Goal: Task Accomplishment & Management: Complete application form

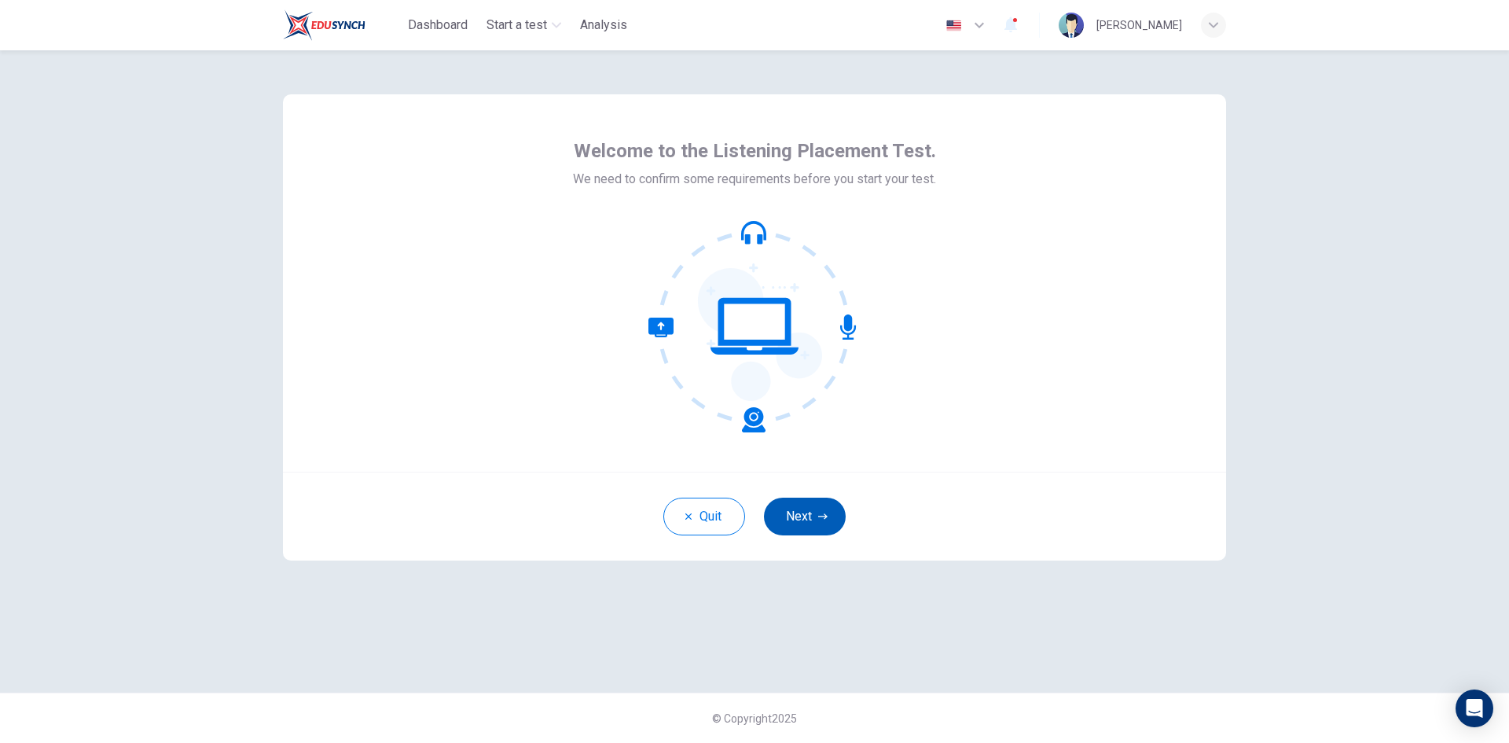
click at [806, 517] on button "Next" at bounding box center [805, 517] width 82 height 38
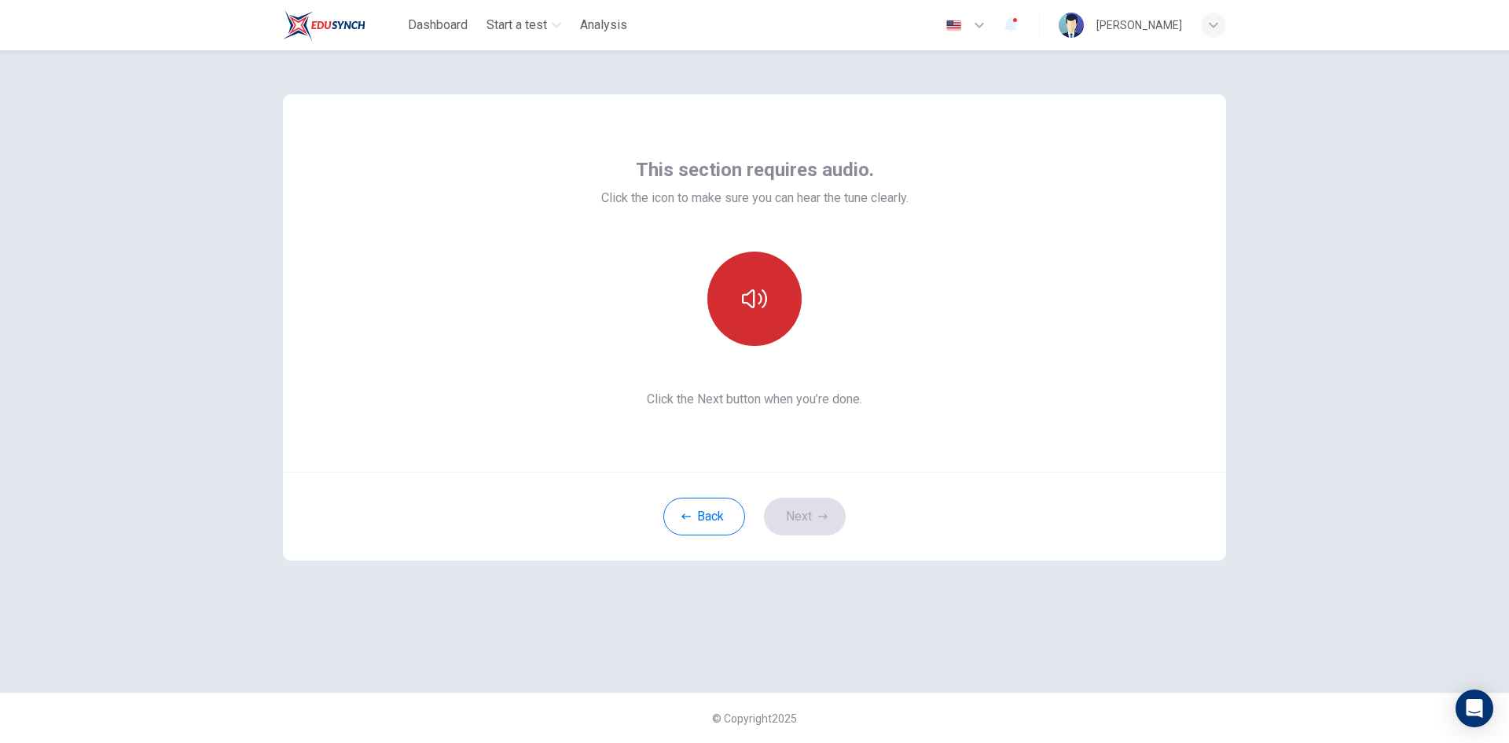
click at [767, 290] on button "button" at bounding box center [754, 299] width 94 height 94
click at [796, 502] on button "Next" at bounding box center [805, 517] width 82 height 38
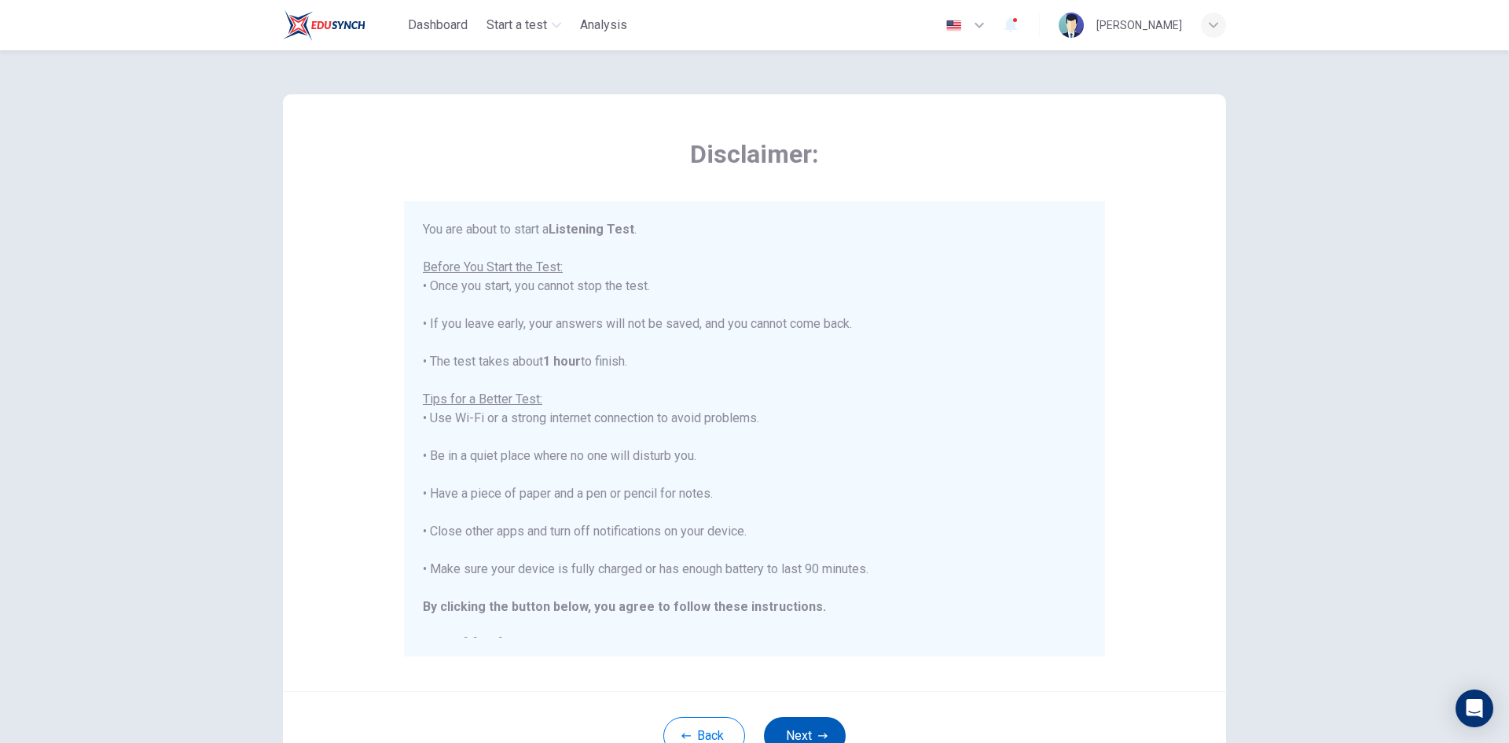
click at [827, 731] on button "Next" at bounding box center [805, 736] width 82 height 38
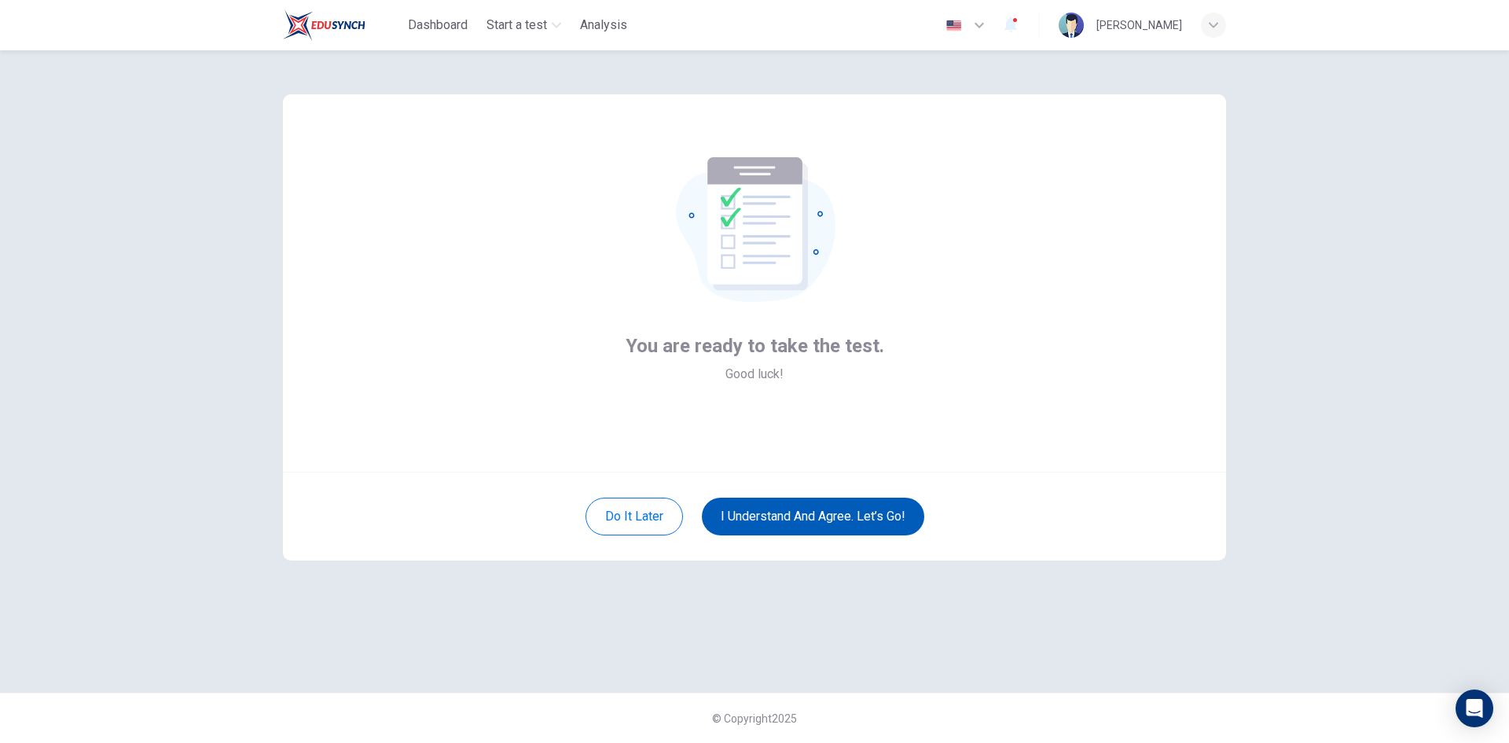
click at [852, 518] on button "I understand and agree. Let’s go!" at bounding box center [813, 517] width 222 height 38
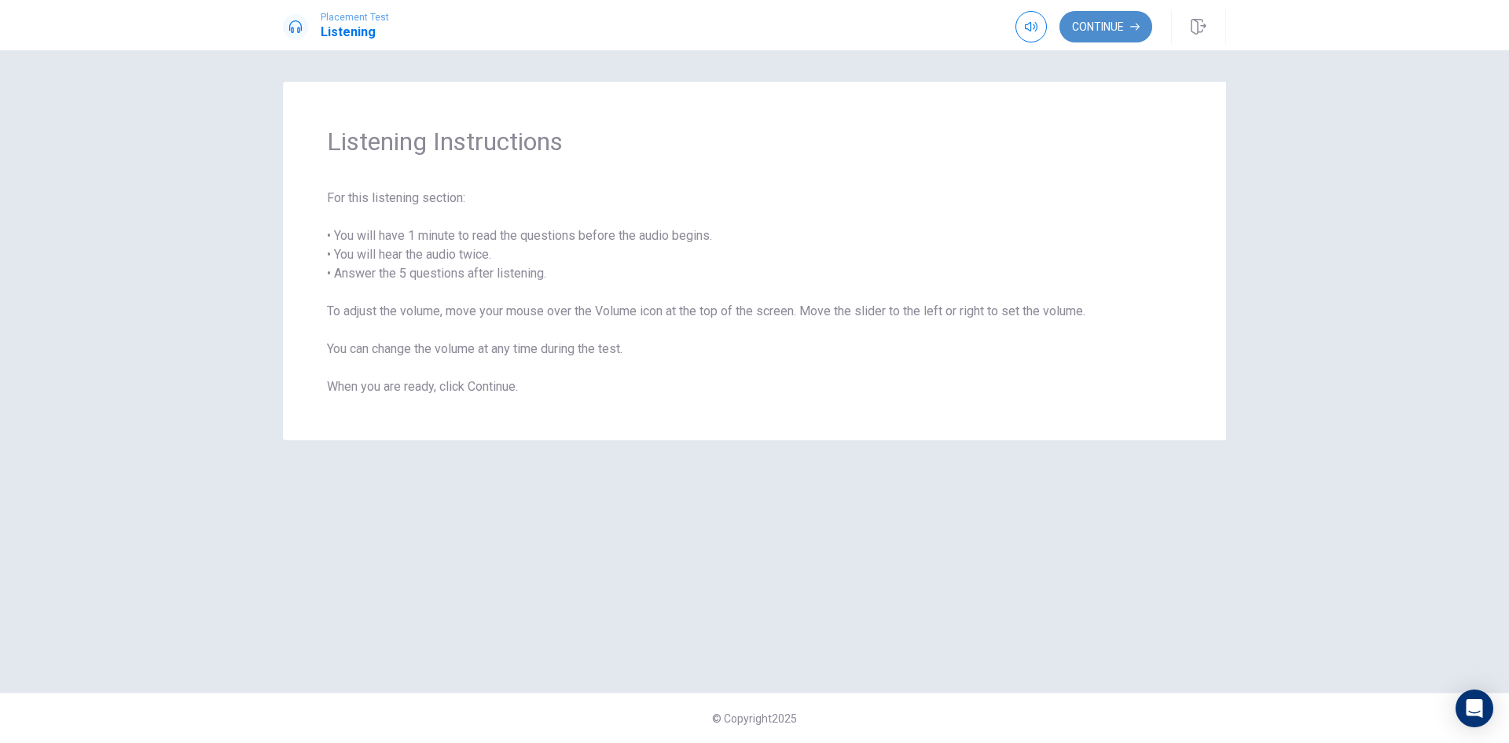
click at [1082, 31] on button "Continue" at bounding box center [1106, 26] width 93 height 31
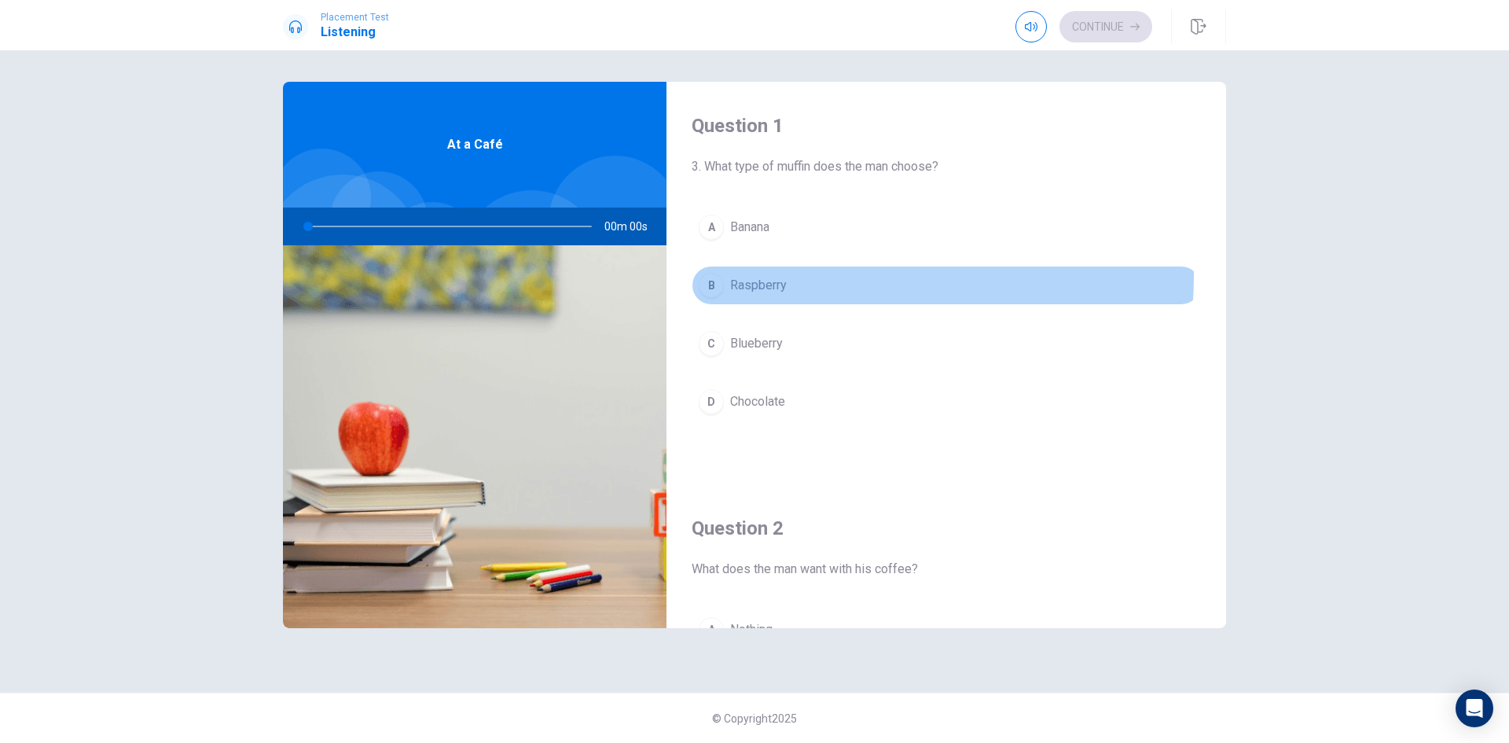
click at [770, 275] on button "B Raspberry" at bounding box center [946, 285] width 509 height 39
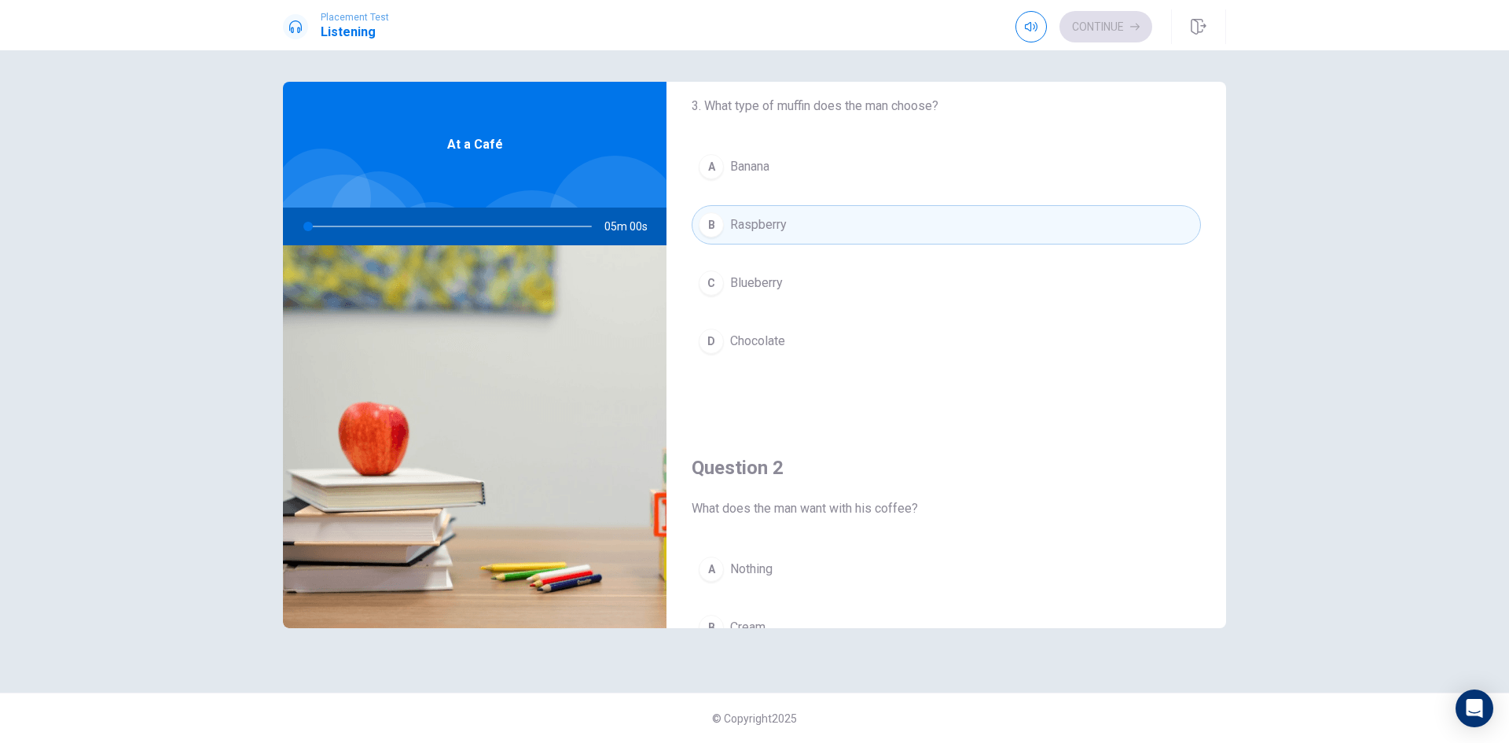
scroll to position [157, 0]
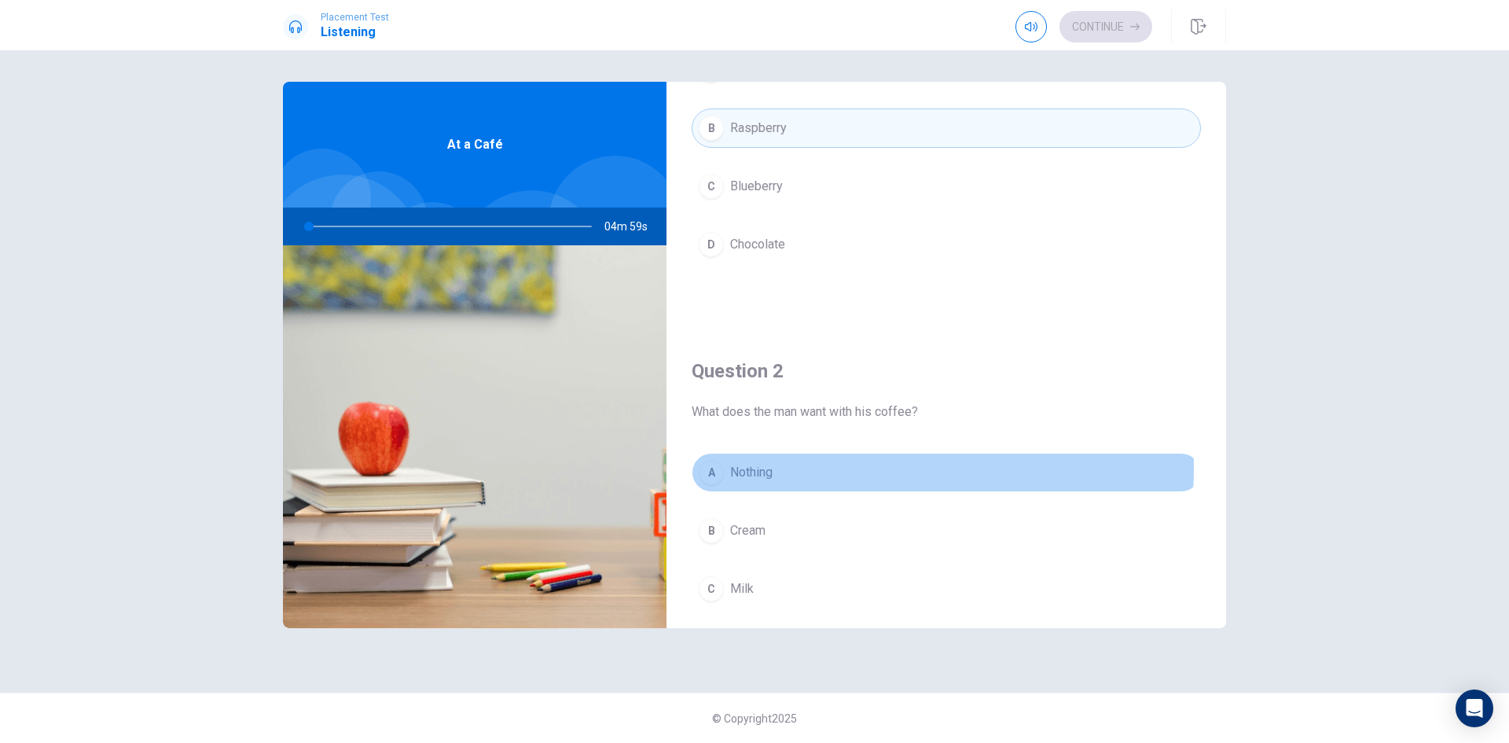
click at [755, 467] on span "Nothing" at bounding box center [751, 472] width 42 height 19
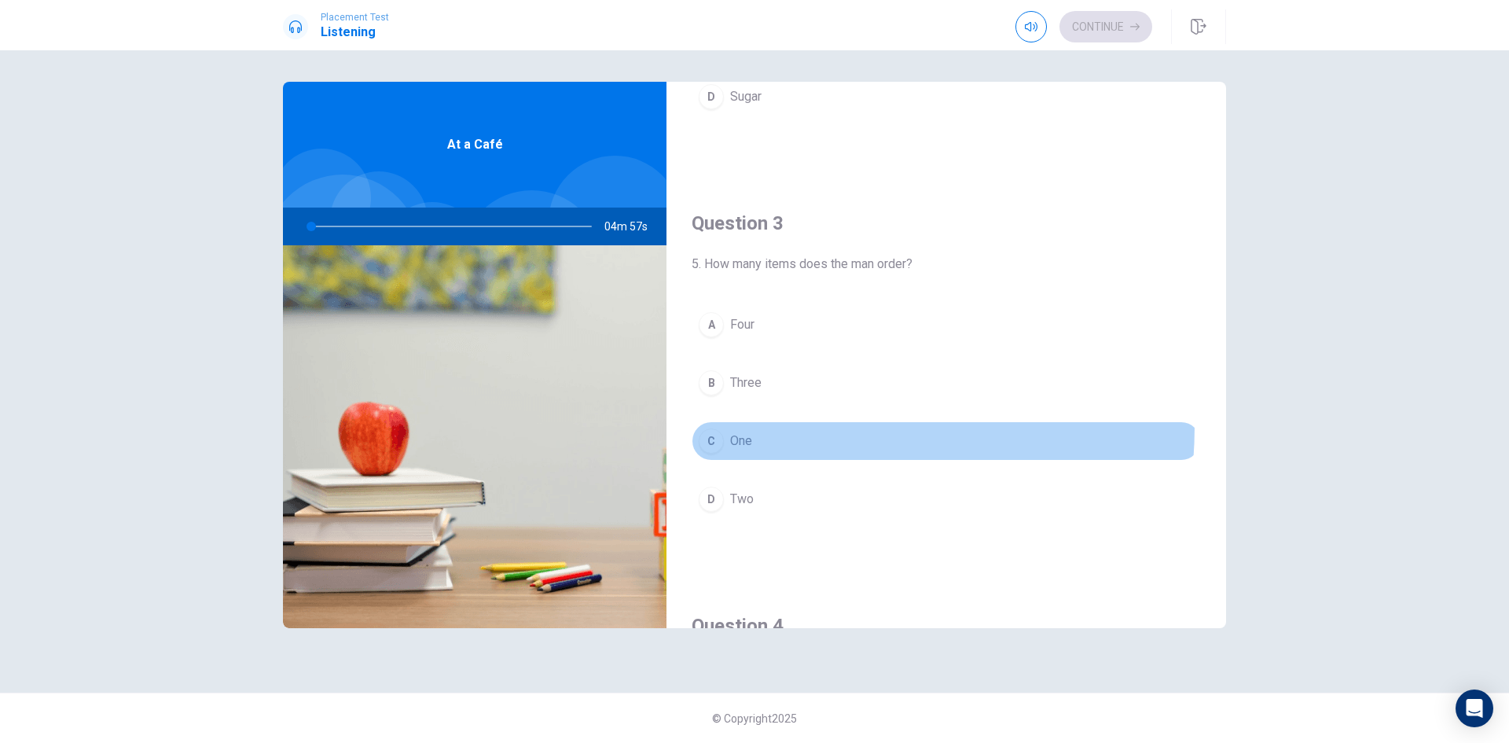
click at [767, 426] on button "C One" at bounding box center [946, 440] width 509 height 39
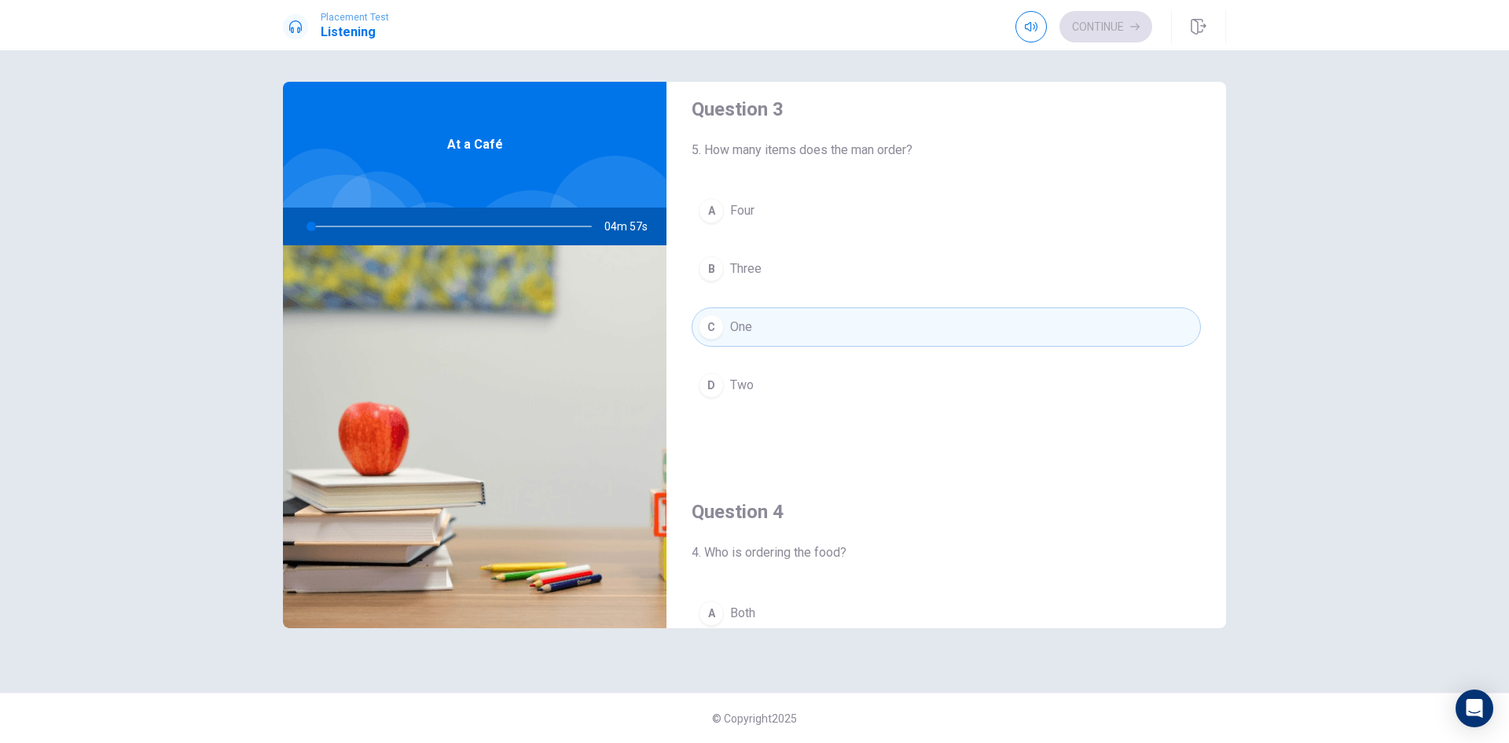
scroll to position [1022, 0]
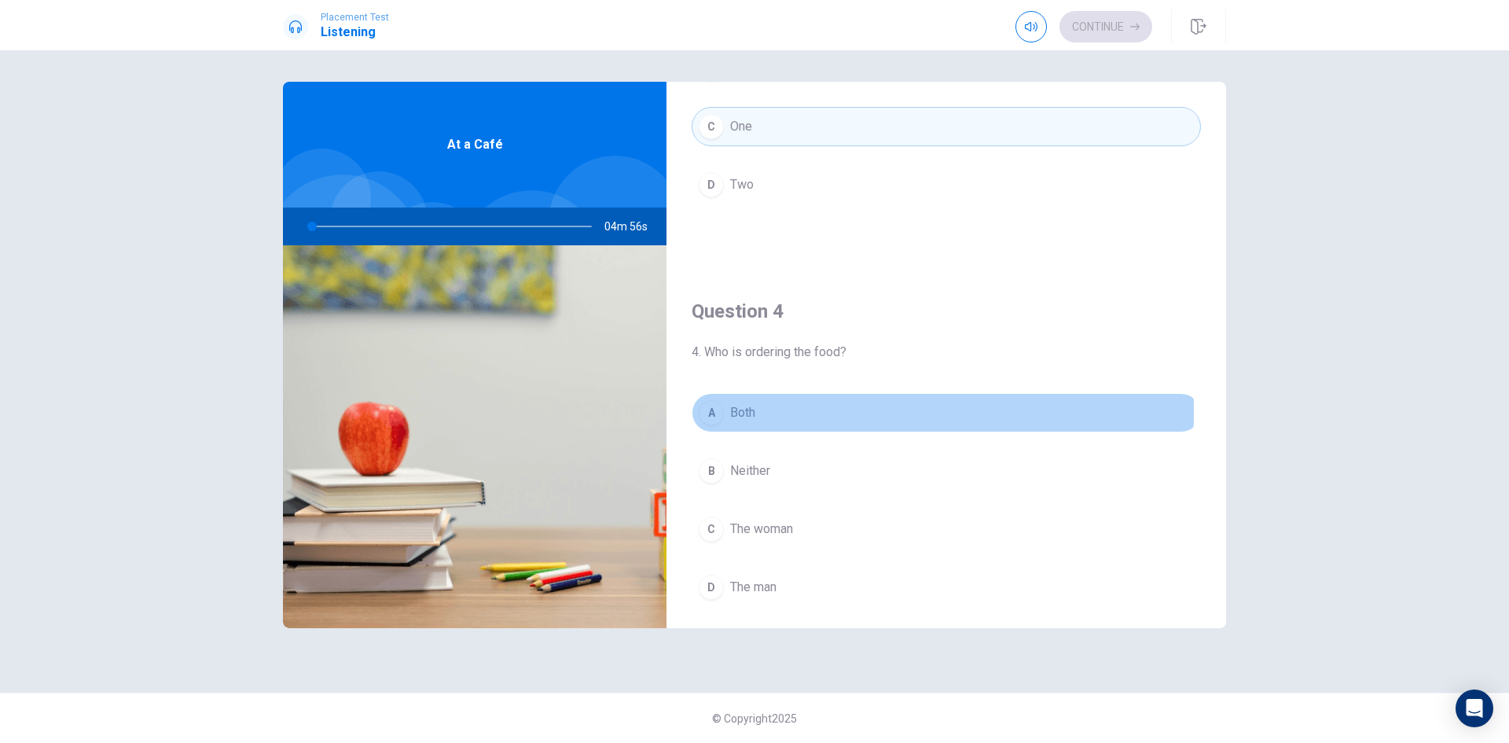
click at [758, 413] on button "A Both" at bounding box center [946, 412] width 509 height 39
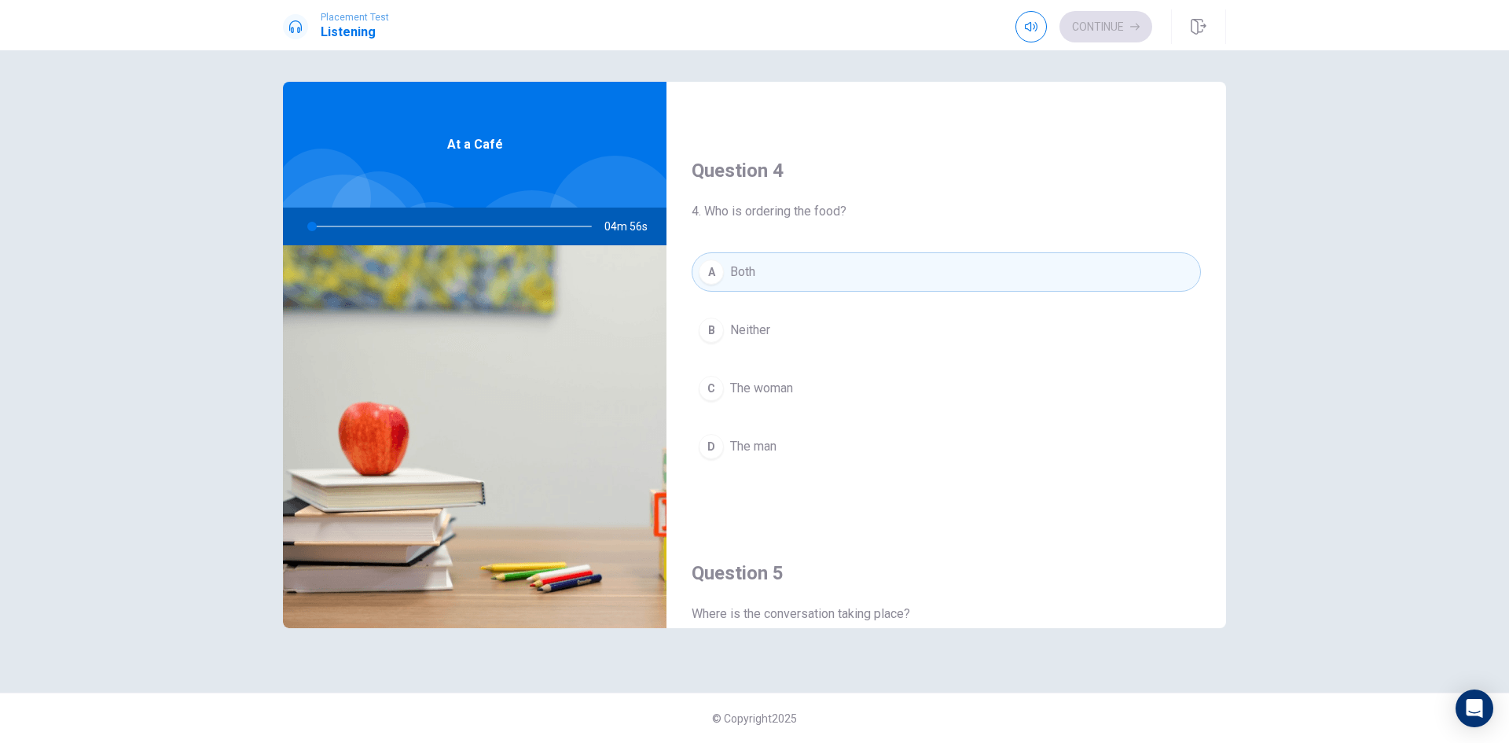
scroll to position [1415, 0]
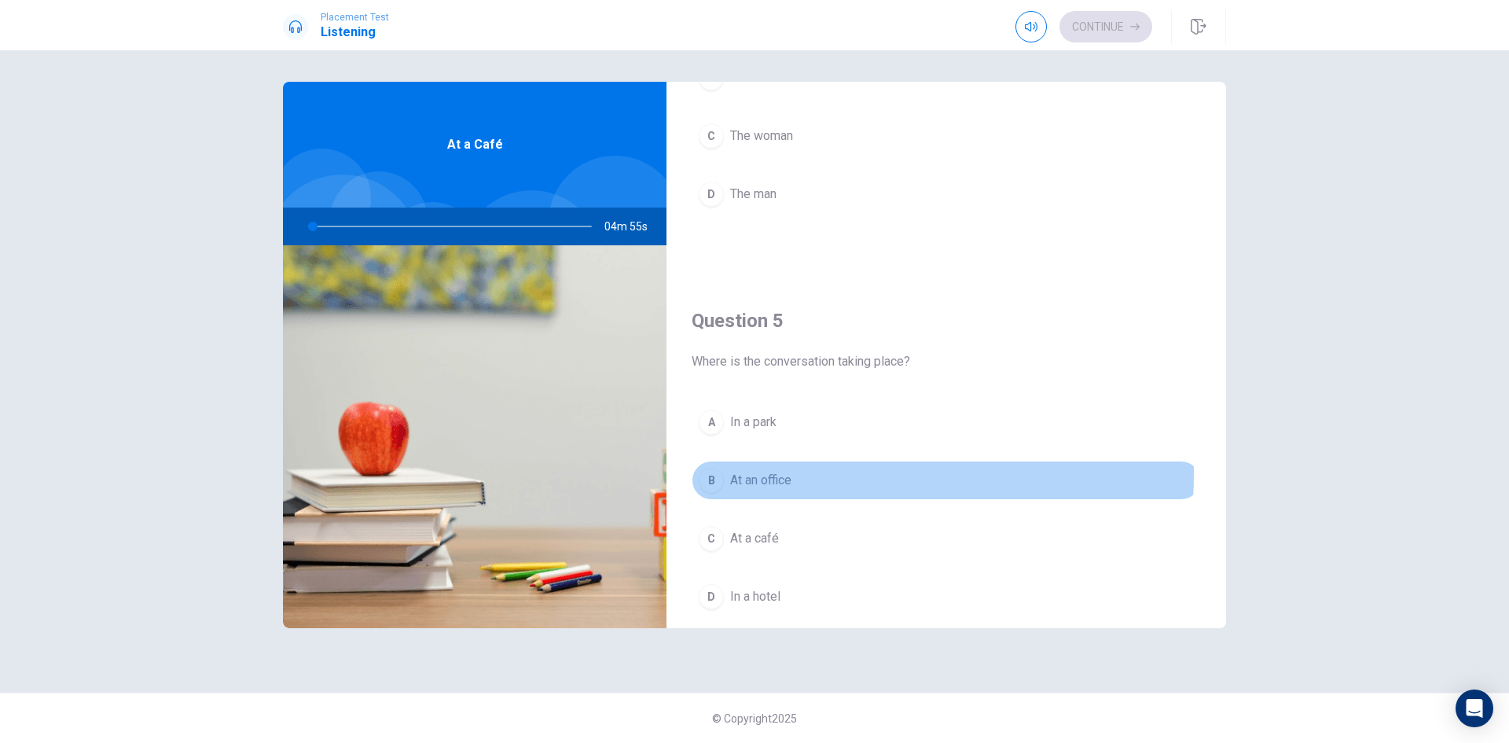
click at [771, 475] on span "At an office" at bounding box center [760, 480] width 61 height 19
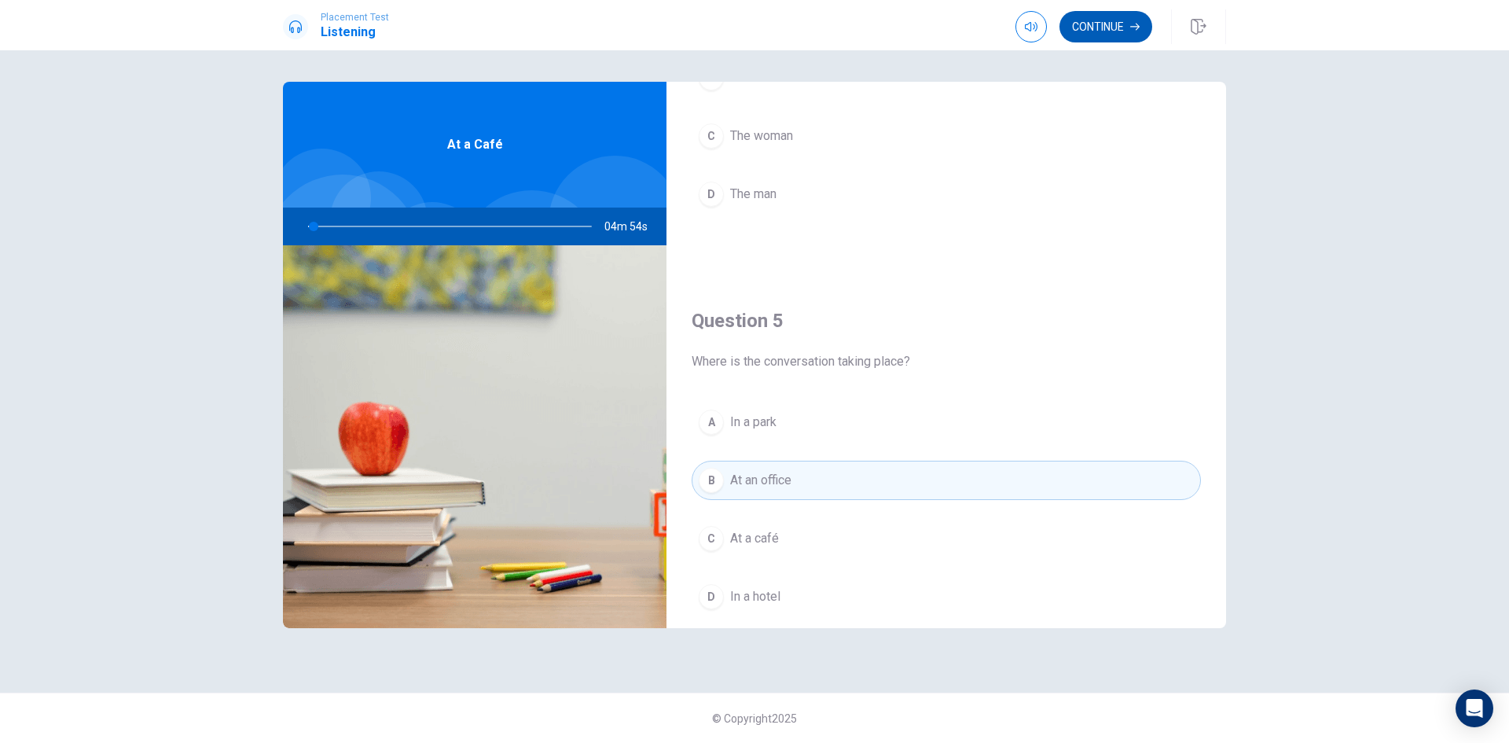
click at [1076, 15] on button "Continue" at bounding box center [1106, 26] width 93 height 31
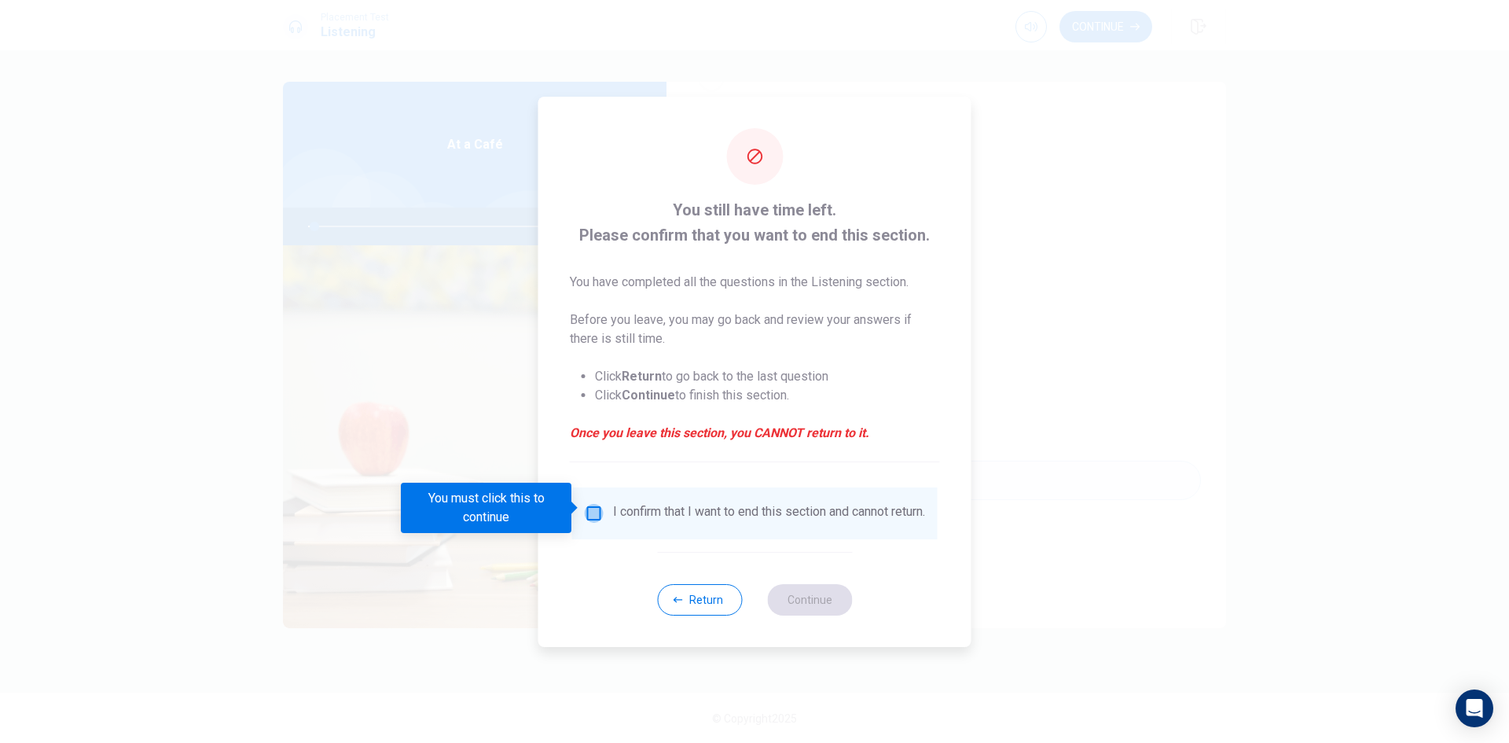
click at [594, 509] on input "You must click this to continue" at bounding box center [594, 513] width 19 height 19
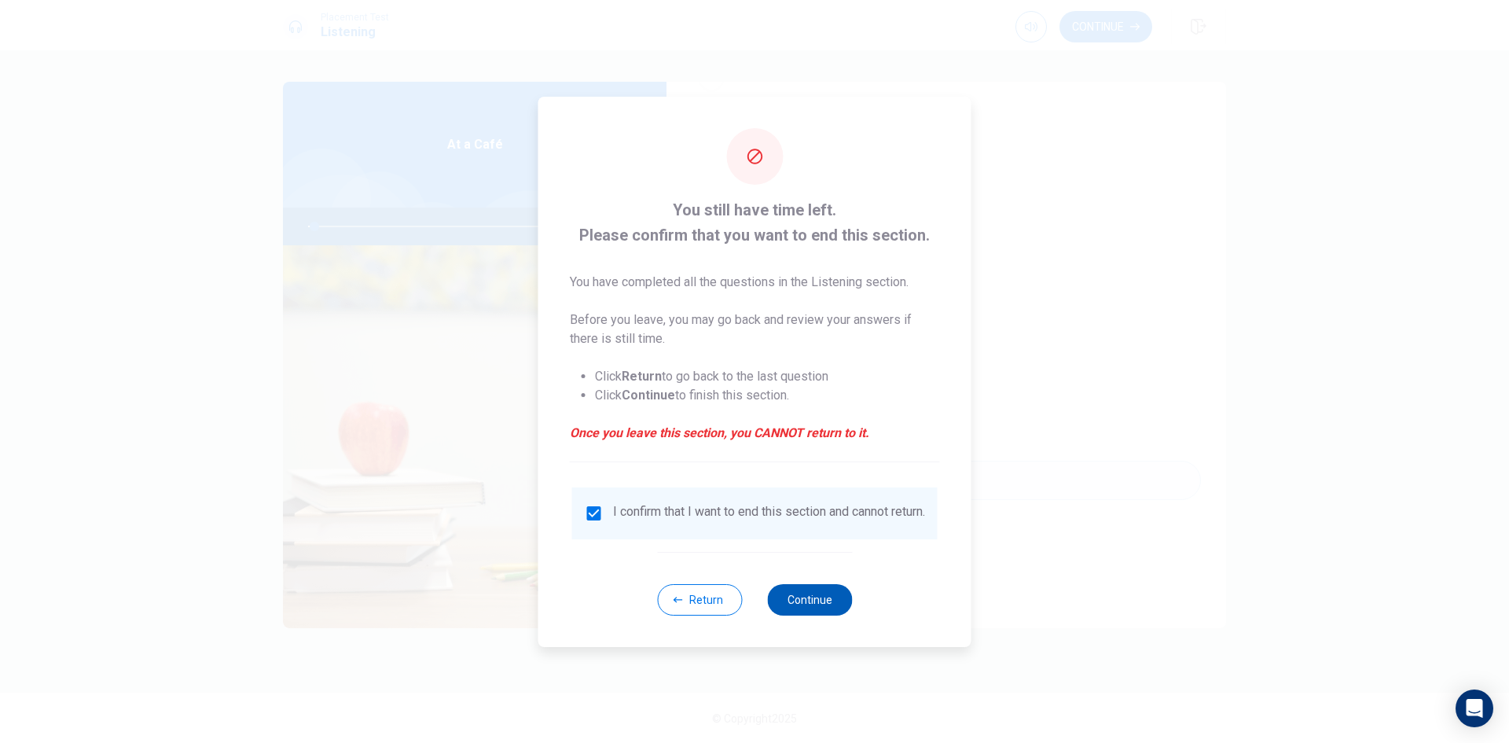
click at [837, 601] on button "Continue" at bounding box center [809, 599] width 85 height 31
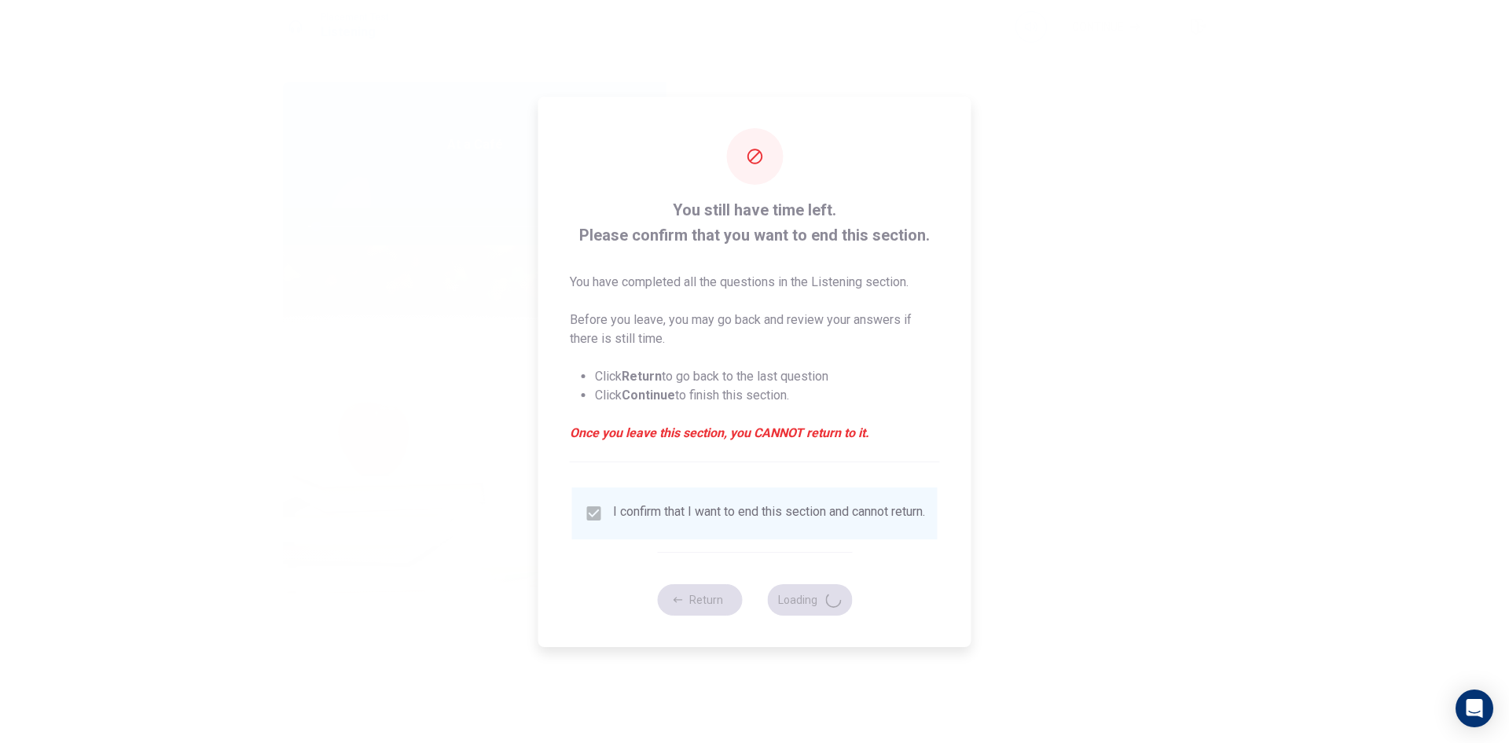
type input "3"
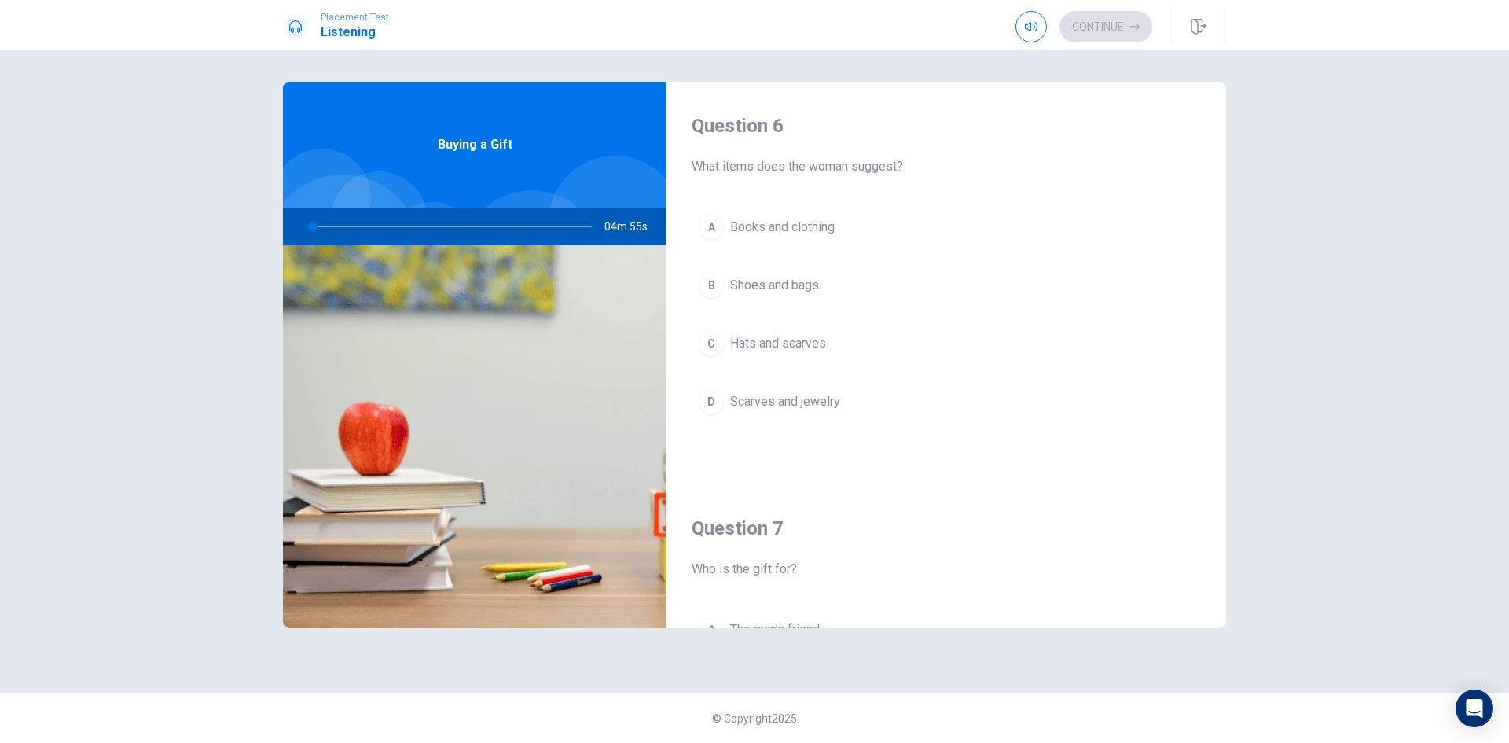
click at [752, 390] on button "D Scarves and jewelry" at bounding box center [946, 401] width 509 height 39
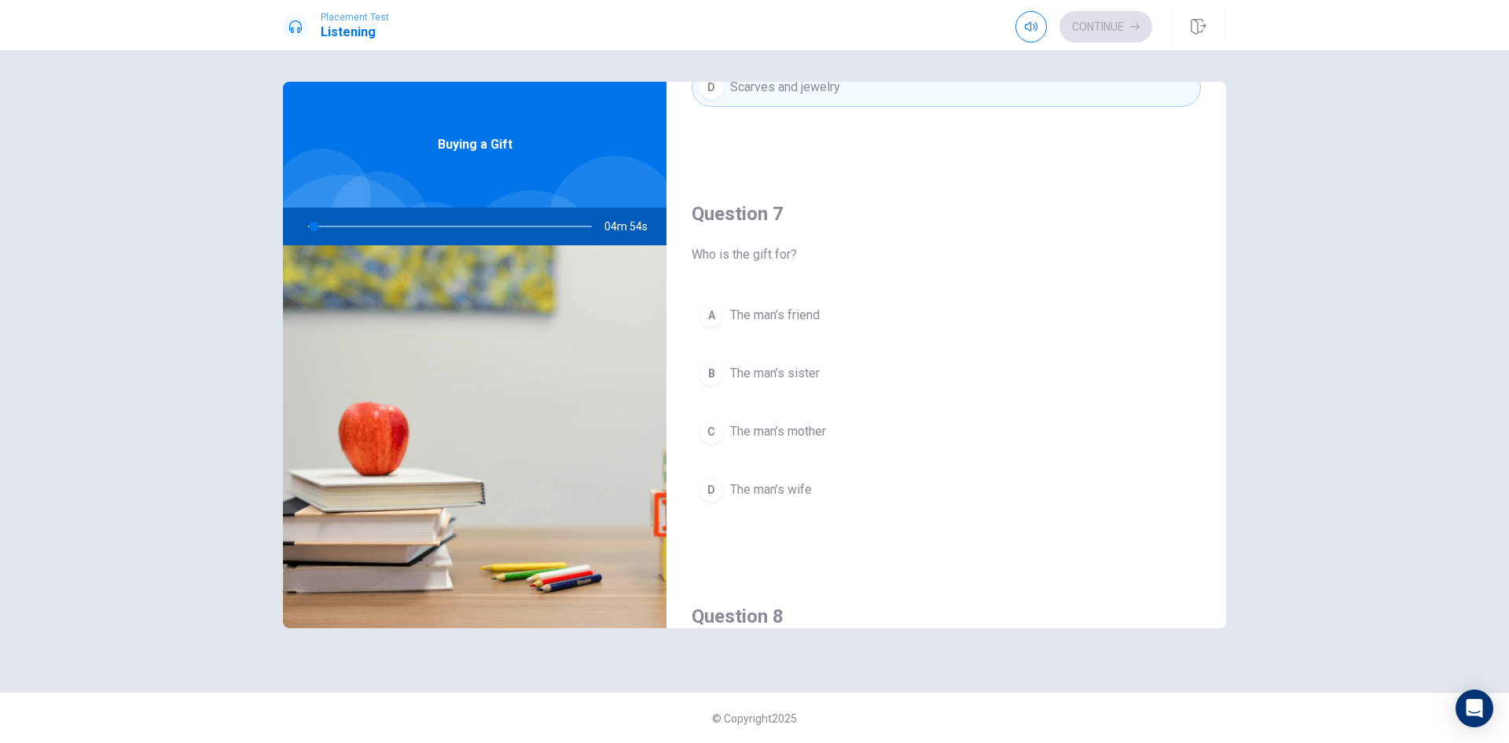
click at [777, 433] on span "The man’s mother" at bounding box center [778, 431] width 96 height 19
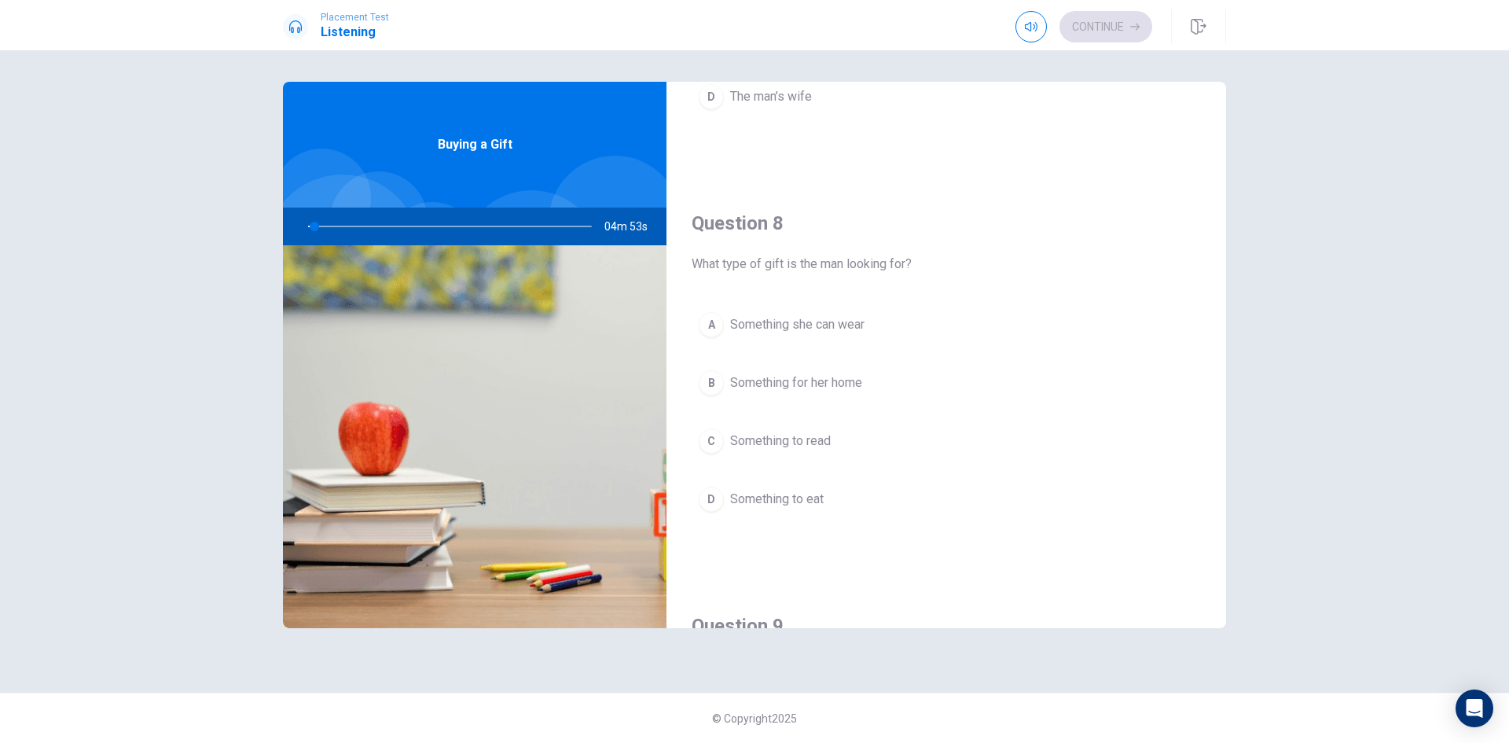
click at [778, 433] on span "Something to read" at bounding box center [780, 441] width 101 height 19
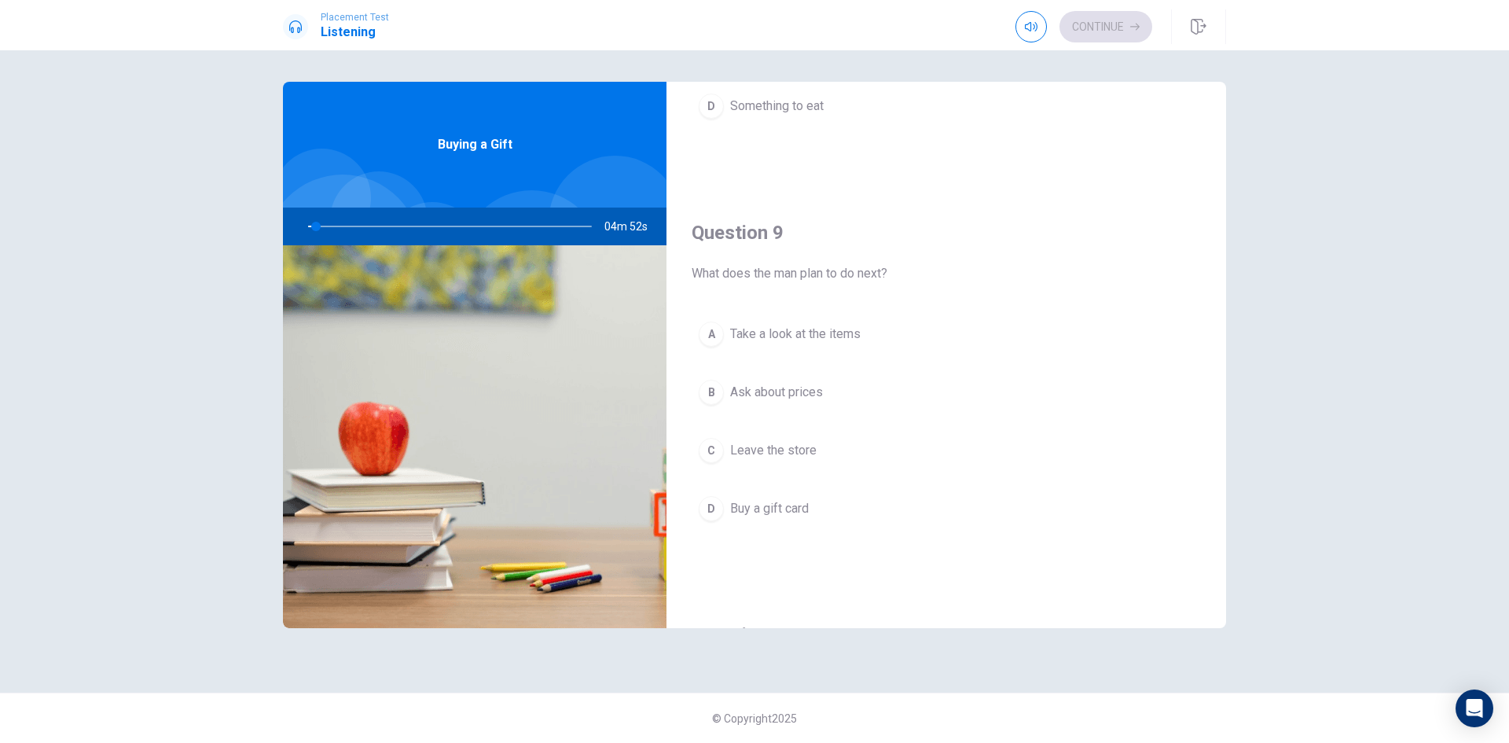
click at [782, 406] on button "B Ask about prices" at bounding box center [946, 392] width 509 height 39
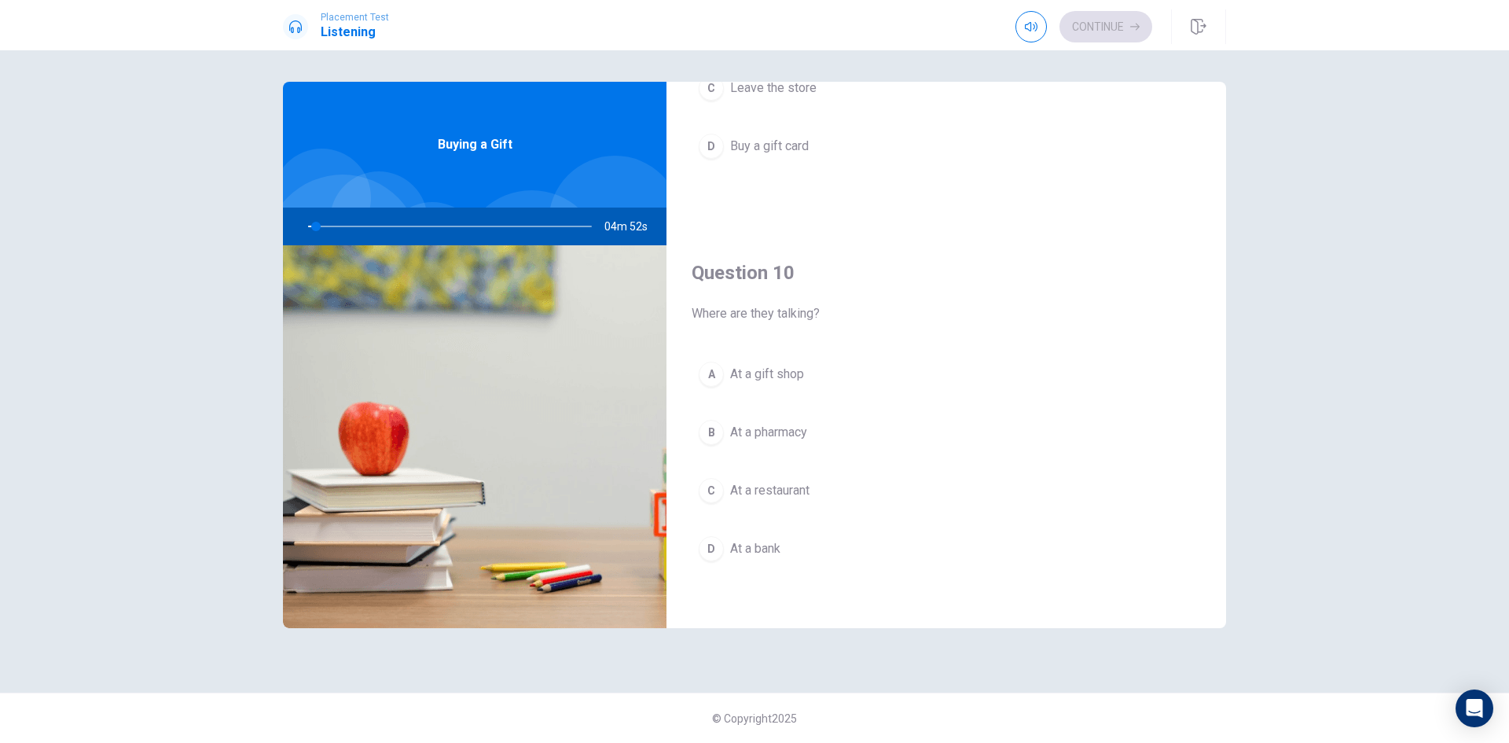
scroll to position [1466, 0]
click at [777, 422] on span "At a pharmacy" at bounding box center [768, 429] width 77 height 19
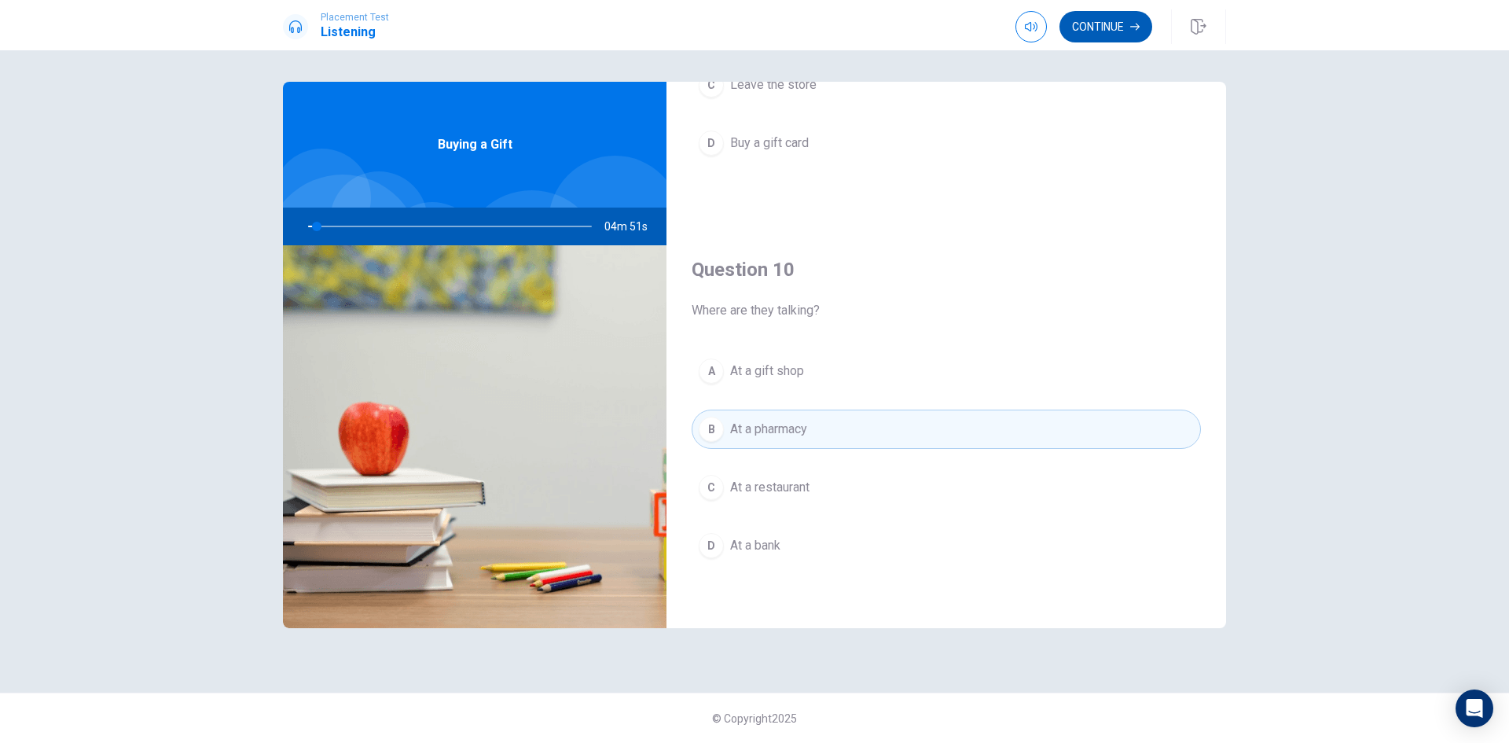
click at [1101, 31] on button "Continue" at bounding box center [1106, 26] width 93 height 31
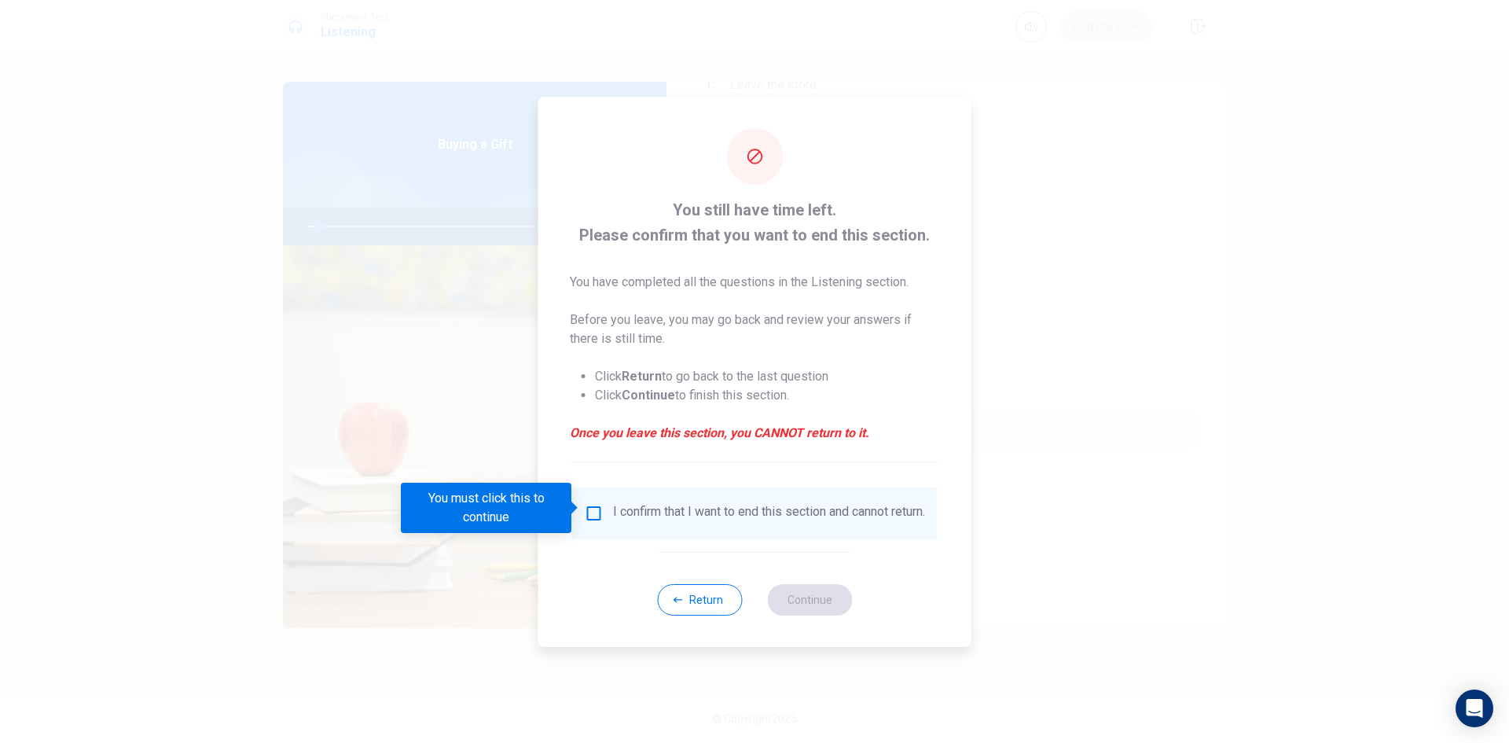
click at [586, 511] on input "You must click this to continue" at bounding box center [594, 513] width 19 height 19
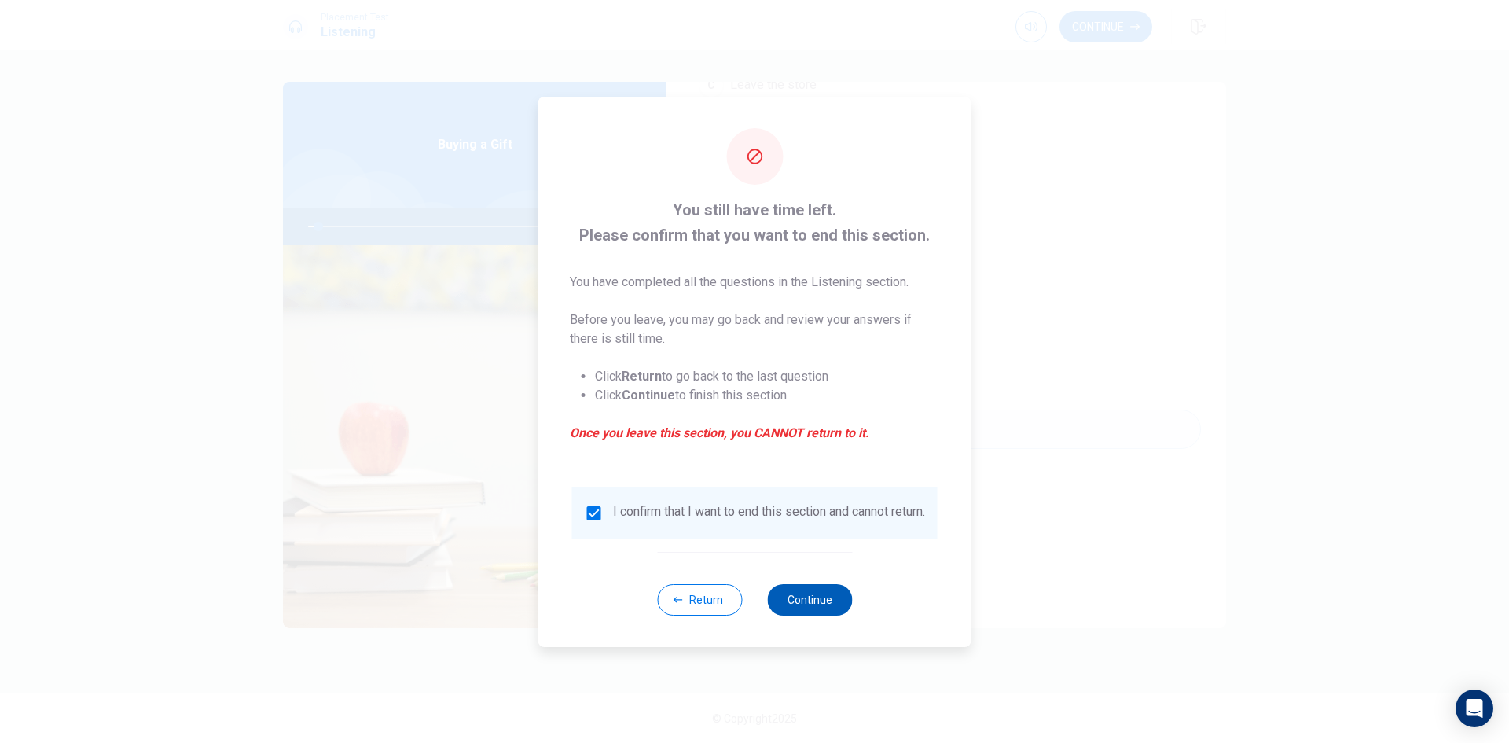
click at [810, 596] on button "Continue" at bounding box center [809, 599] width 85 height 31
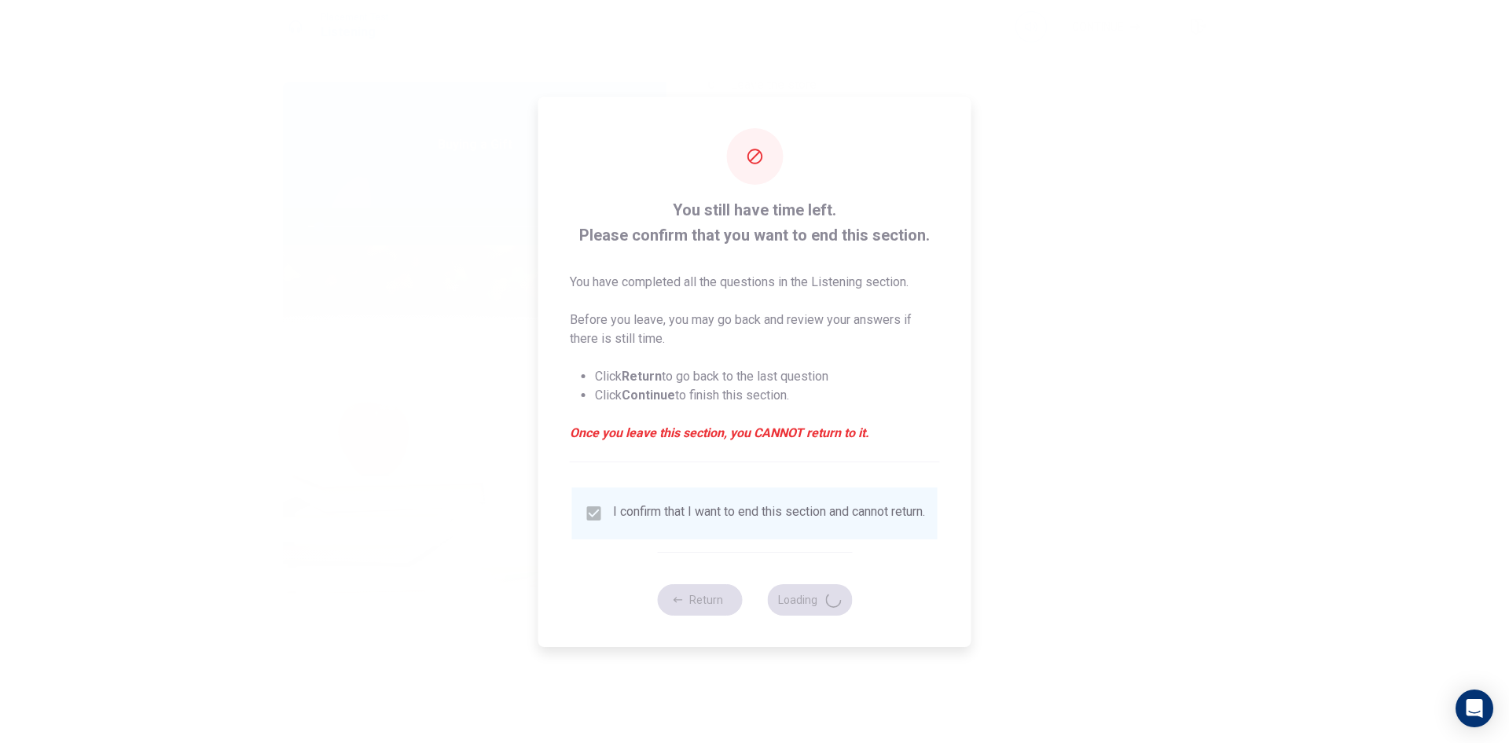
type input "4"
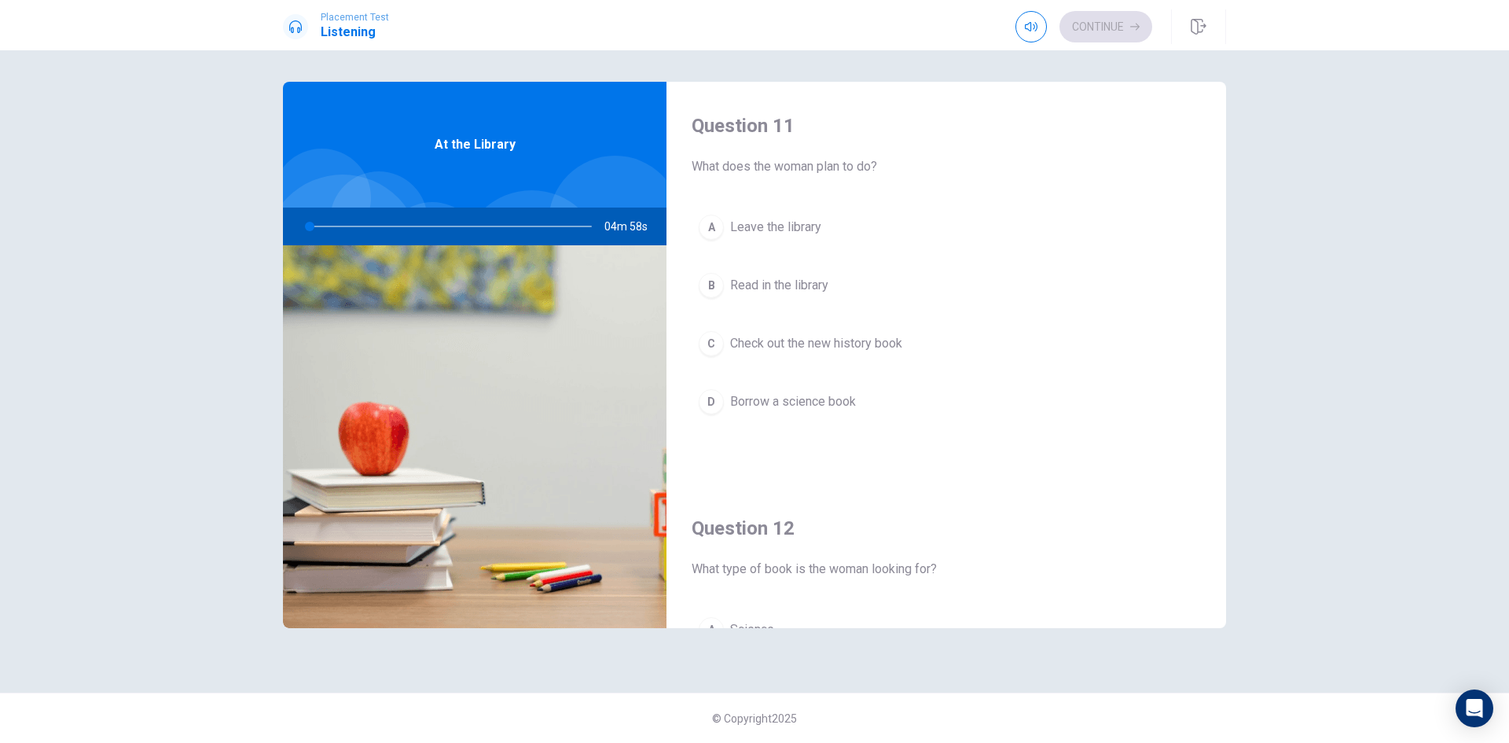
click at [790, 230] on span "Leave the library" at bounding box center [775, 227] width 91 height 19
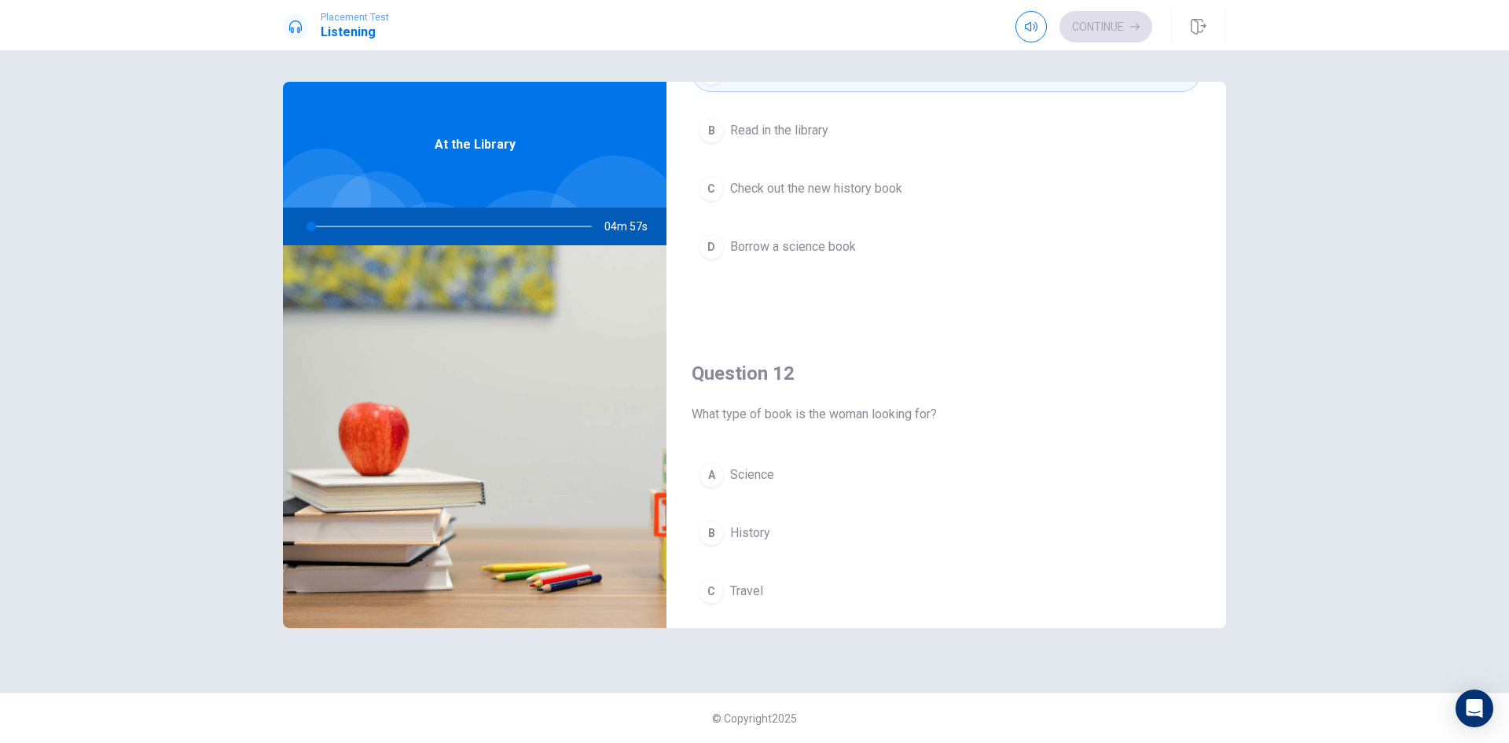
scroll to position [393, 0]
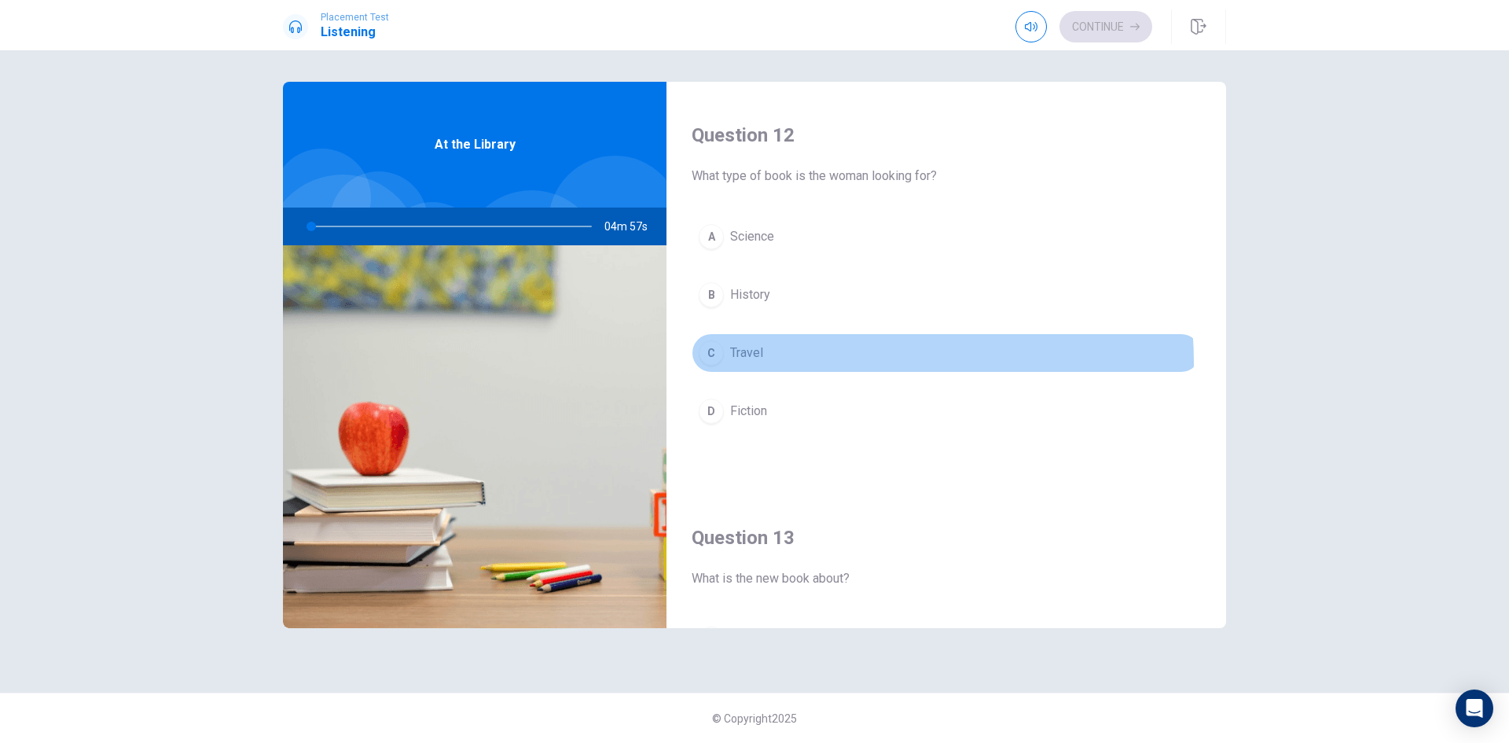
click at [803, 362] on button "C Travel" at bounding box center [946, 352] width 509 height 39
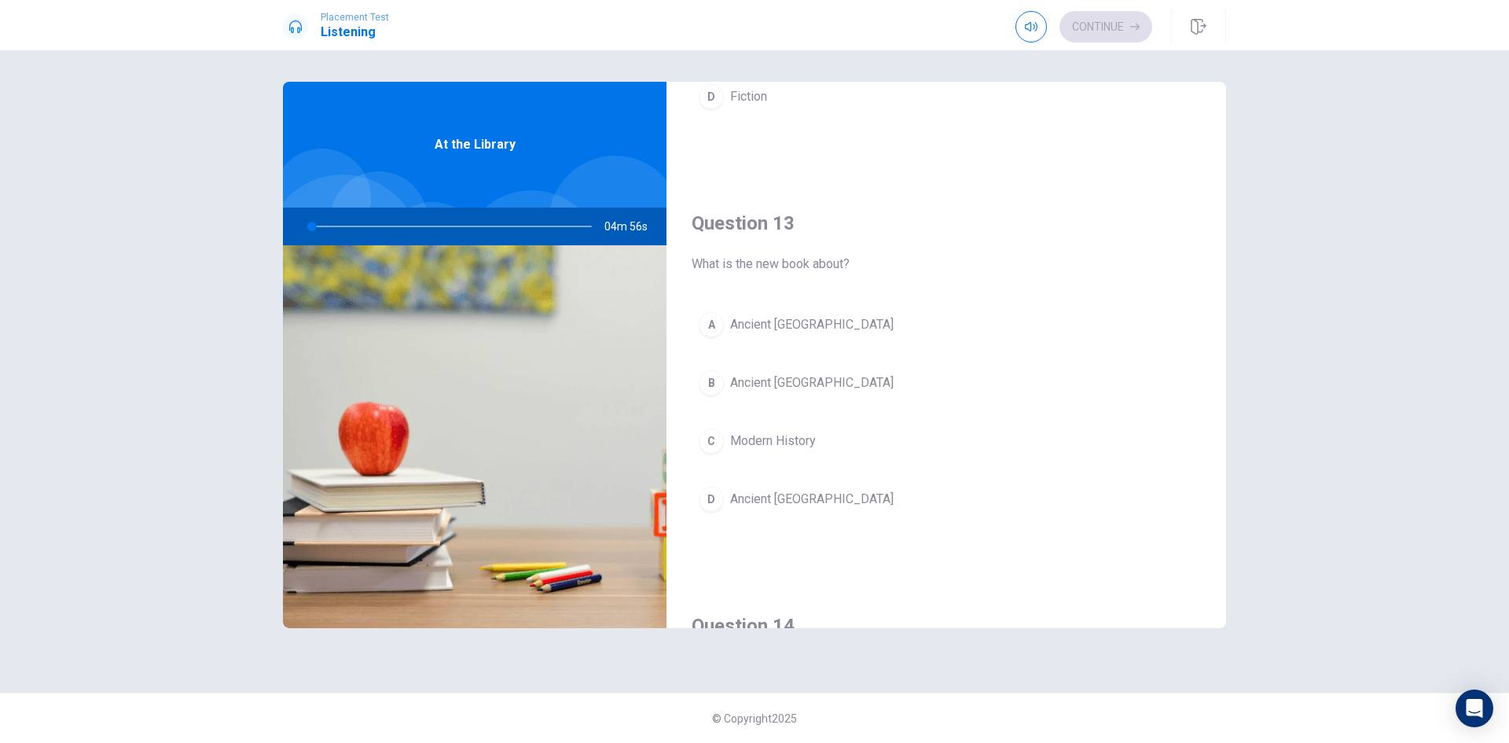
click at [824, 387] on button "B Ancient [GEOGRAPHIC_DATA]" at bounding box center [946, 382] width 509 height 39
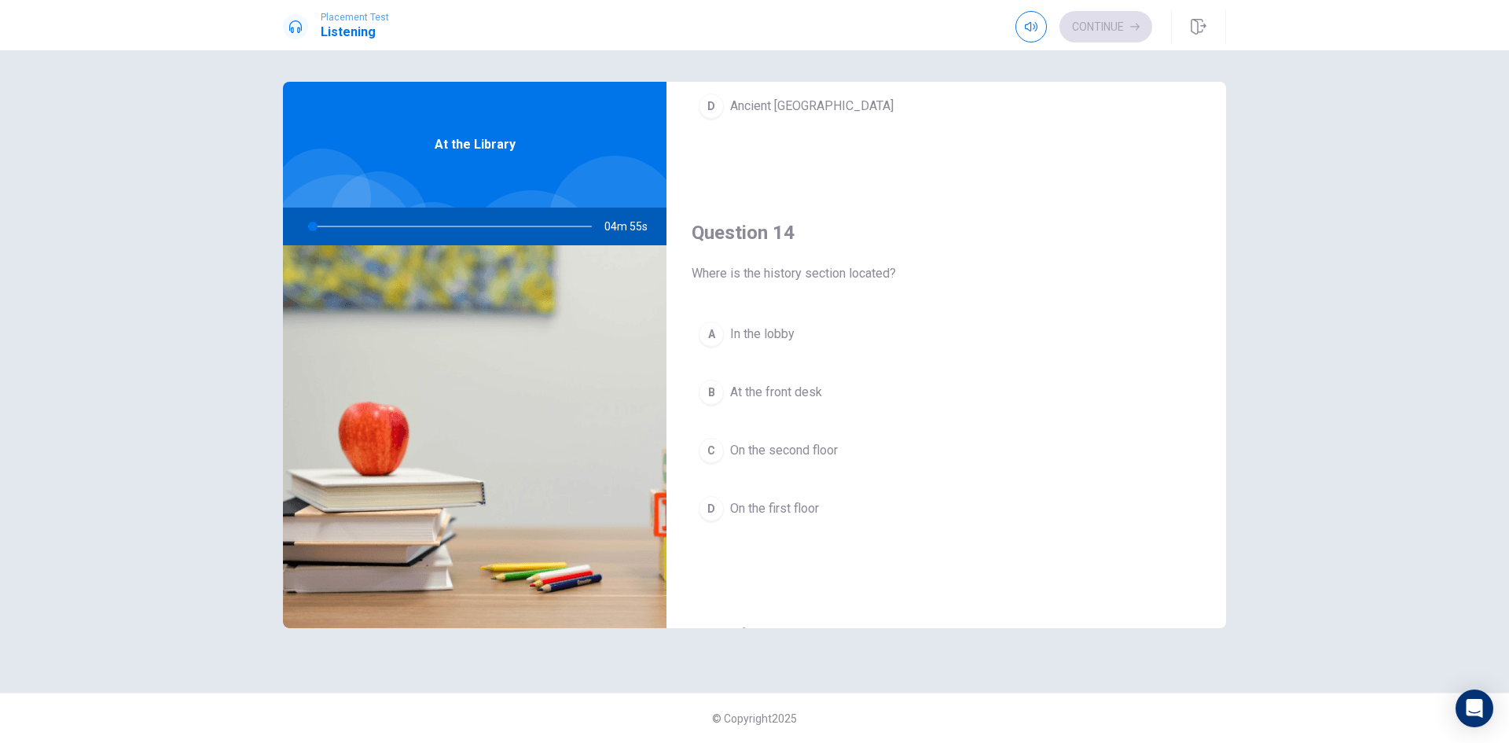
click at [827, 387] on button "B At the front desk" at bounding box center [946, 392] width 509 height 39
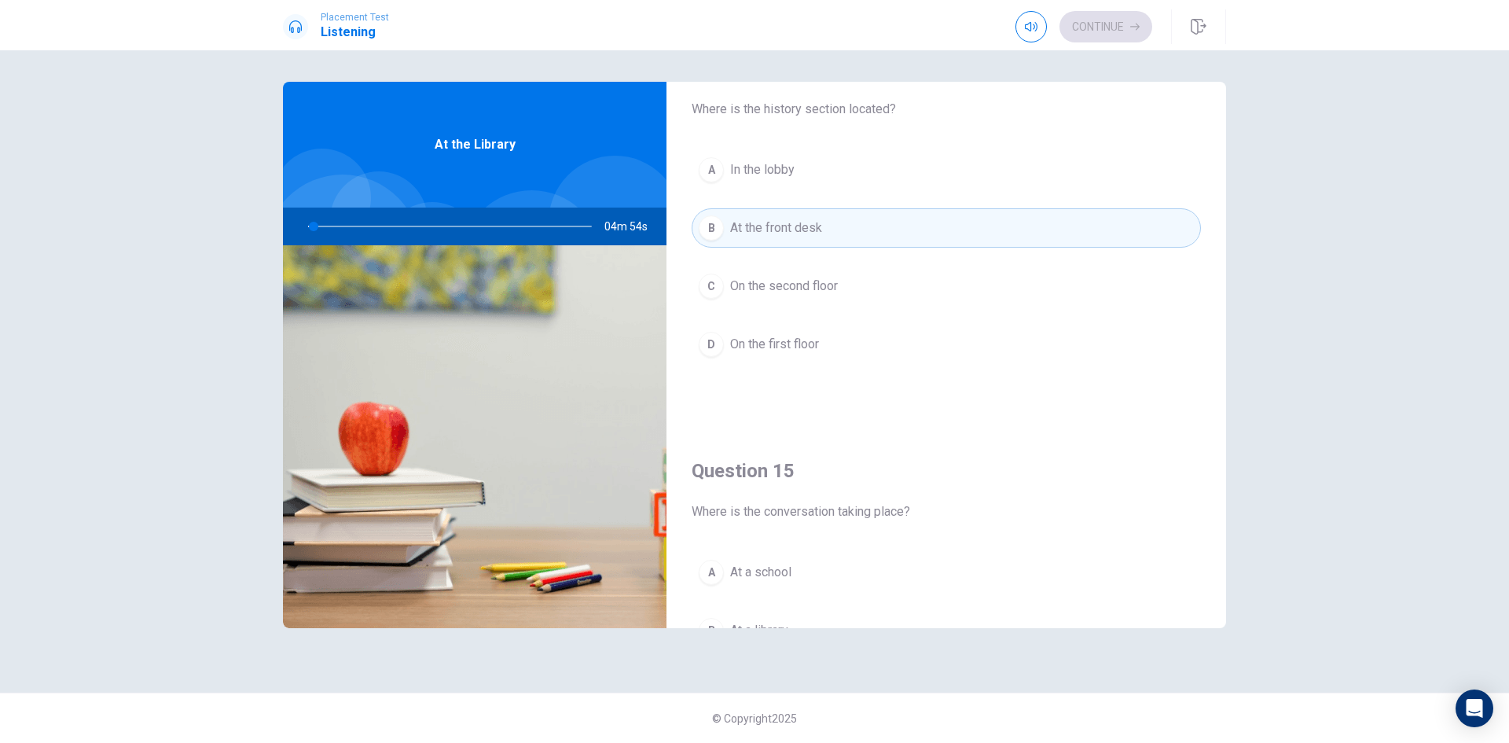
scroll to position [1466, 0]
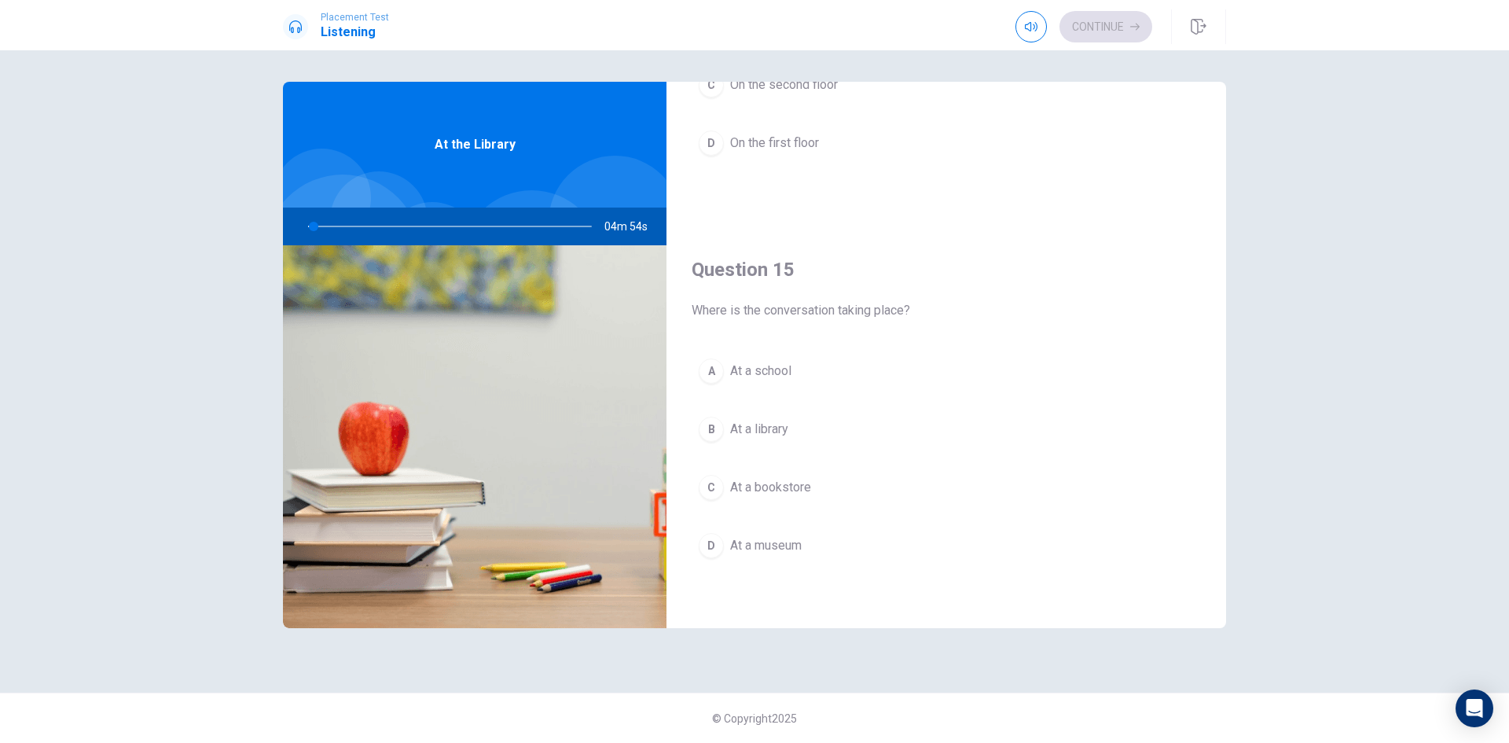
click at [829, 422] on button "B At a library" at bounding box center [946, 429] width 509 height 39
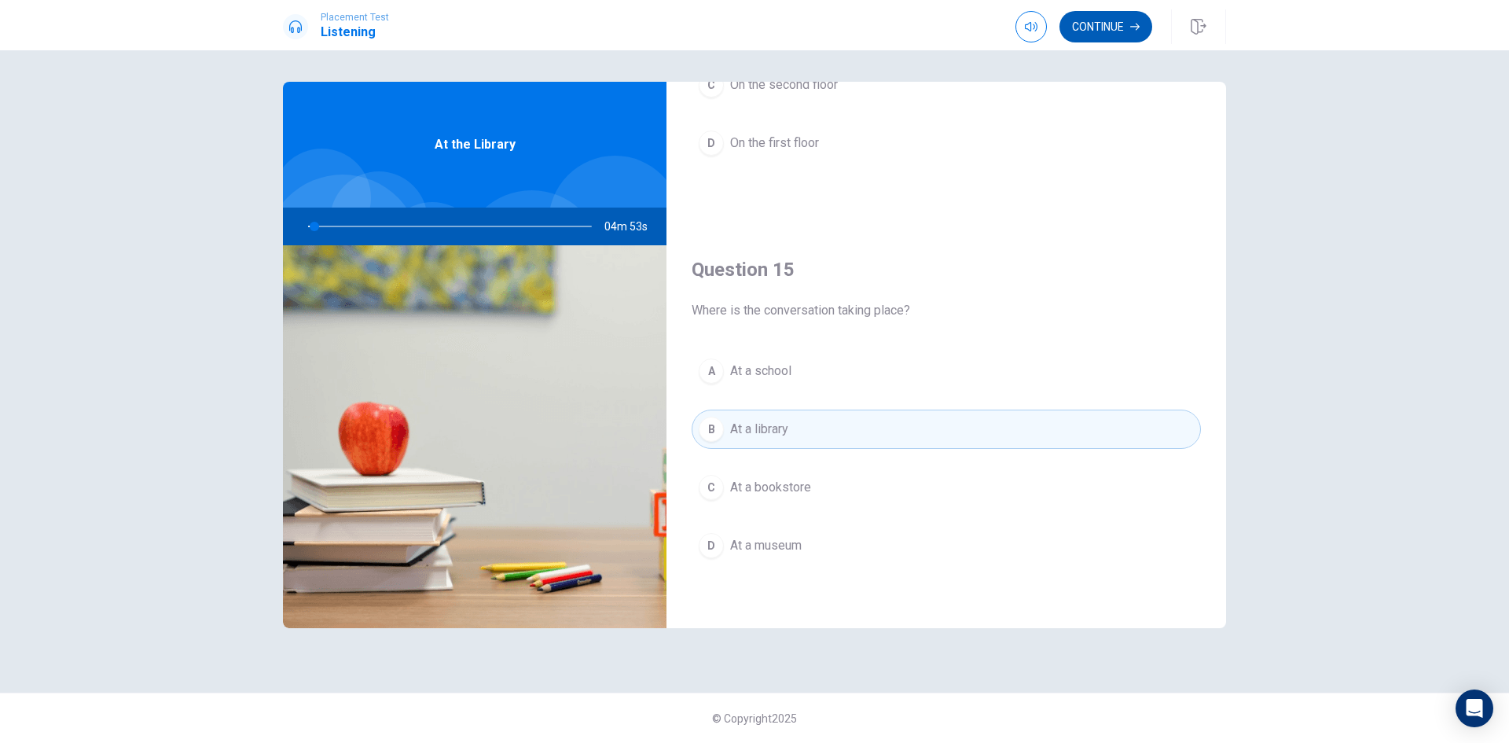
click at [1112, 35] on button "Continue" at bounding box center [1106, 26] width 93 height 31
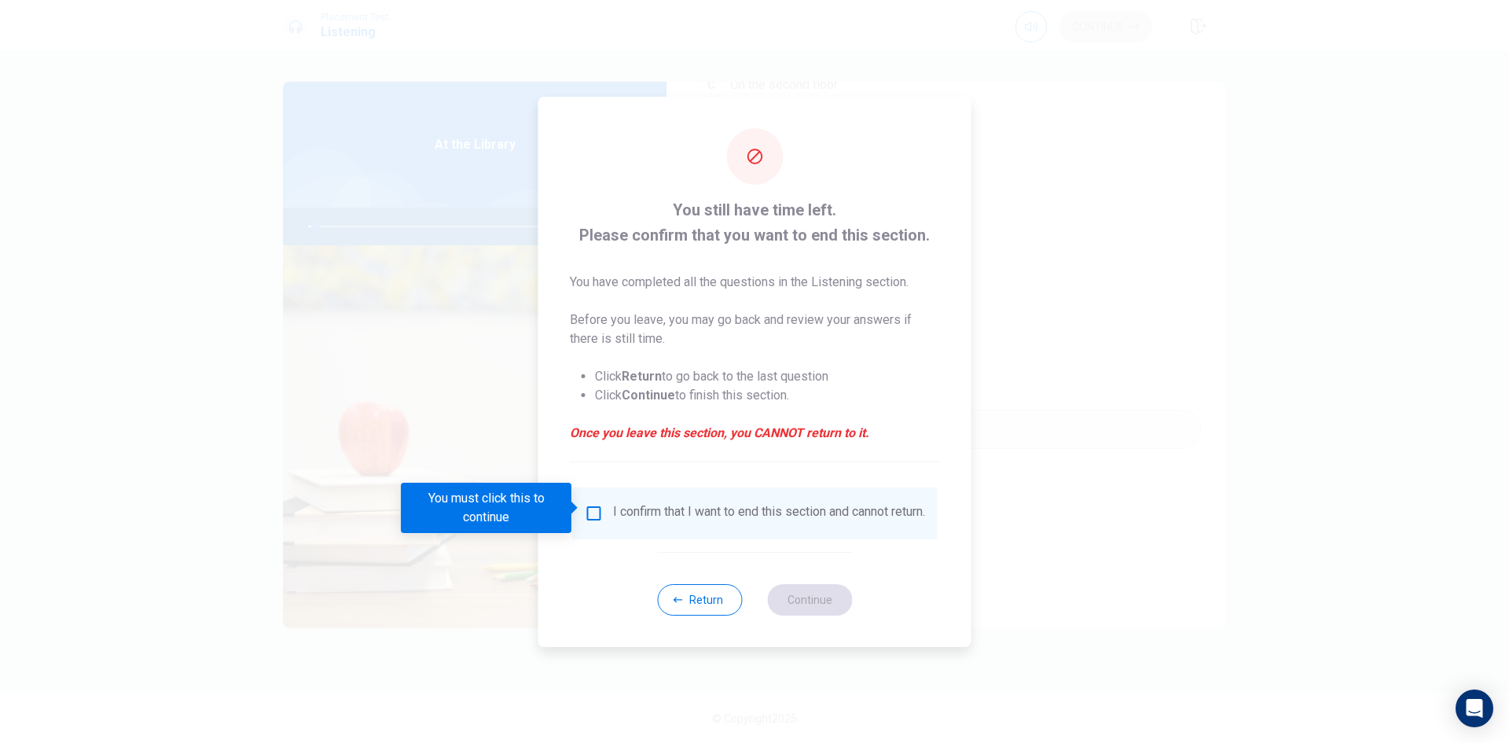
click at [599, 505] on input "You must click this to continue" at bounding box center [594, 513] width 19 height 19
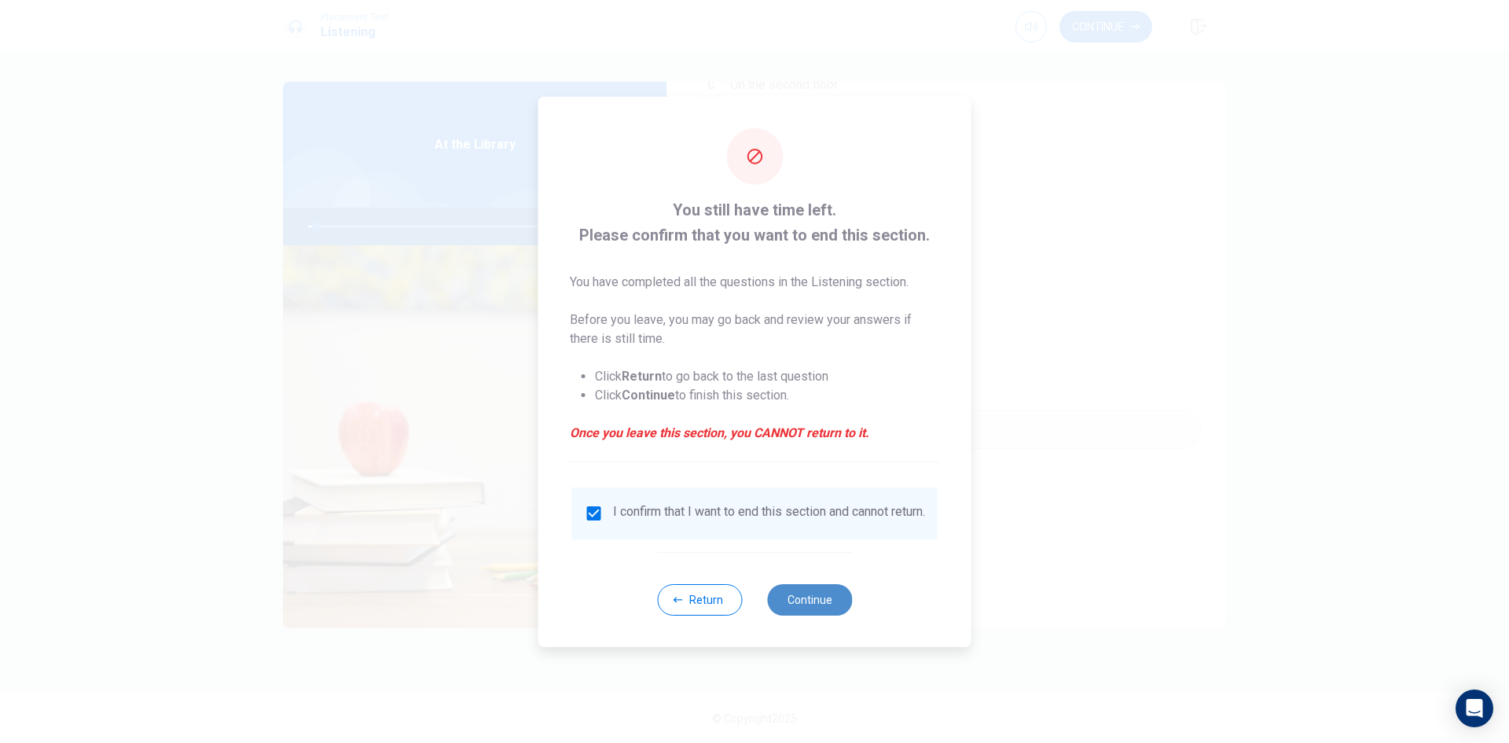
click at [787, 597] on button "Continue" at bounding box center [809, 599] width 85 height 31
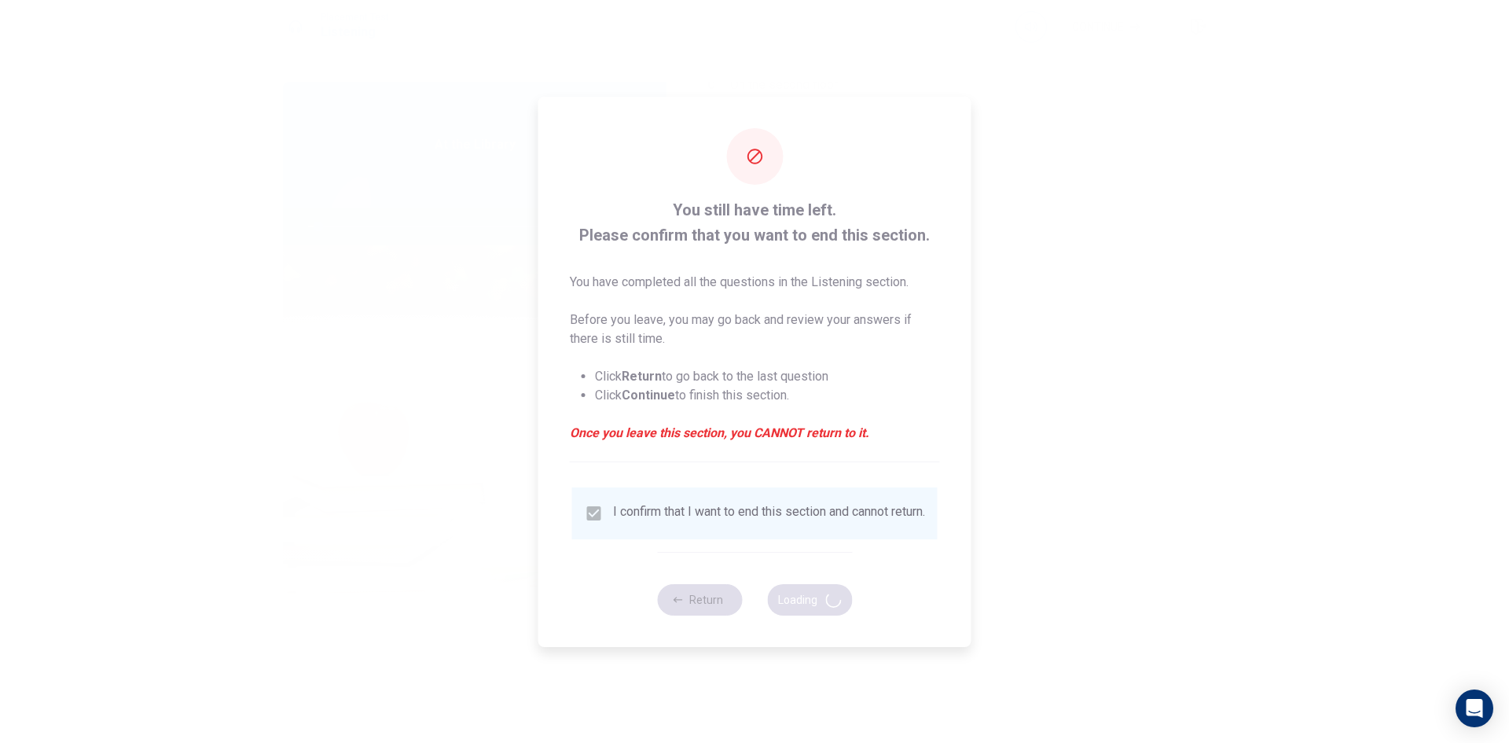
type input "4"
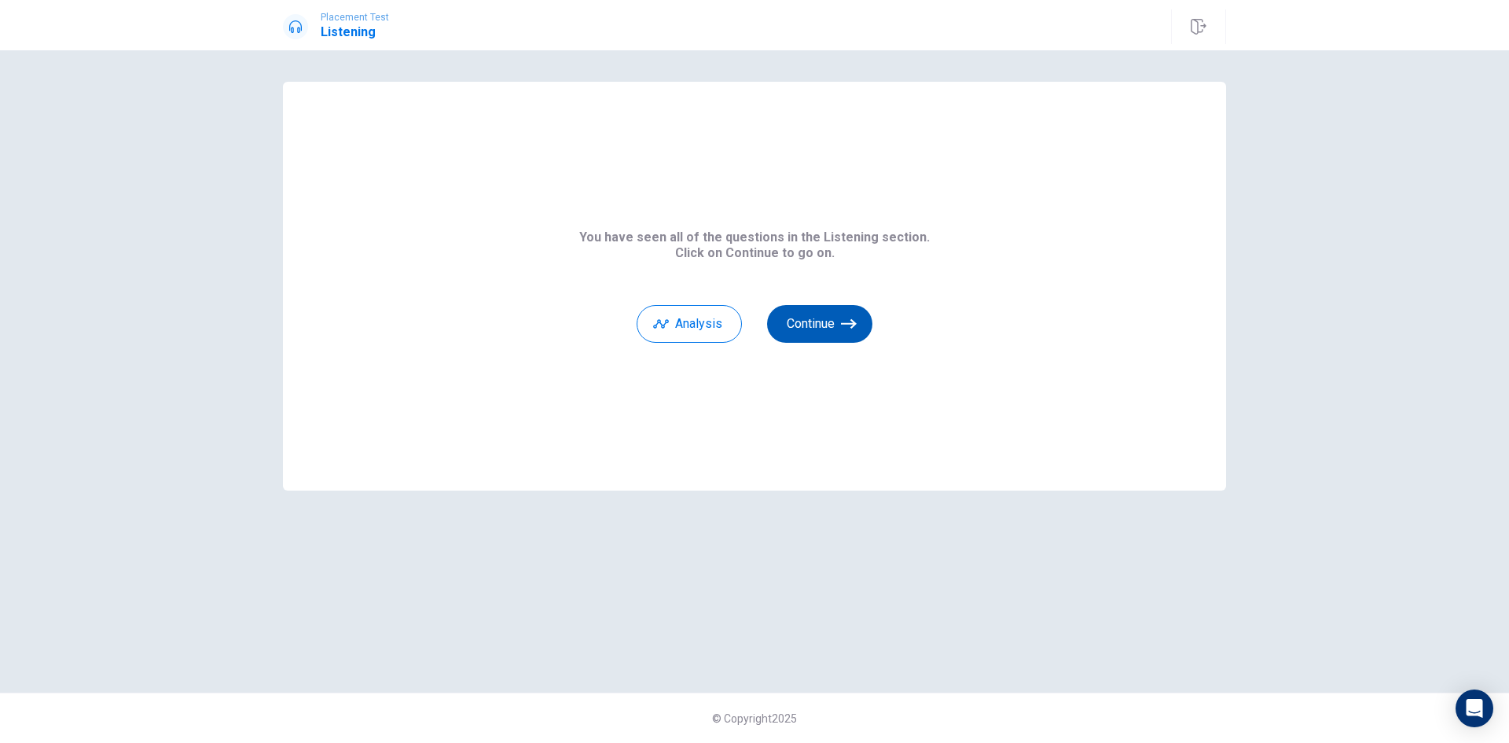
click at [830, 329] on button "Continue" at bounding box center [819, 324] width 105 height 38
